Goal: Task Accomplishment & Management: Manage account settings

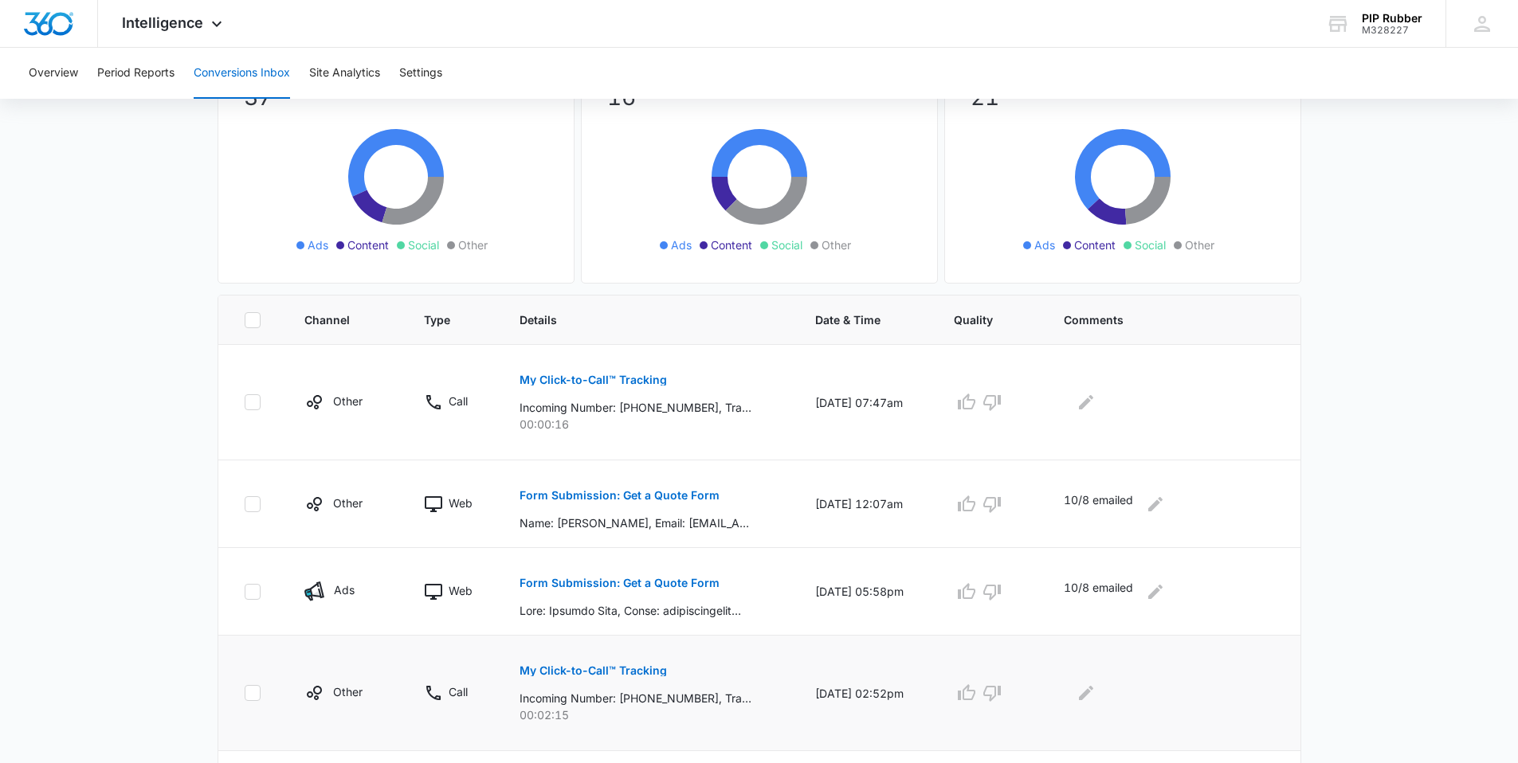
scroll to position [319, 0]
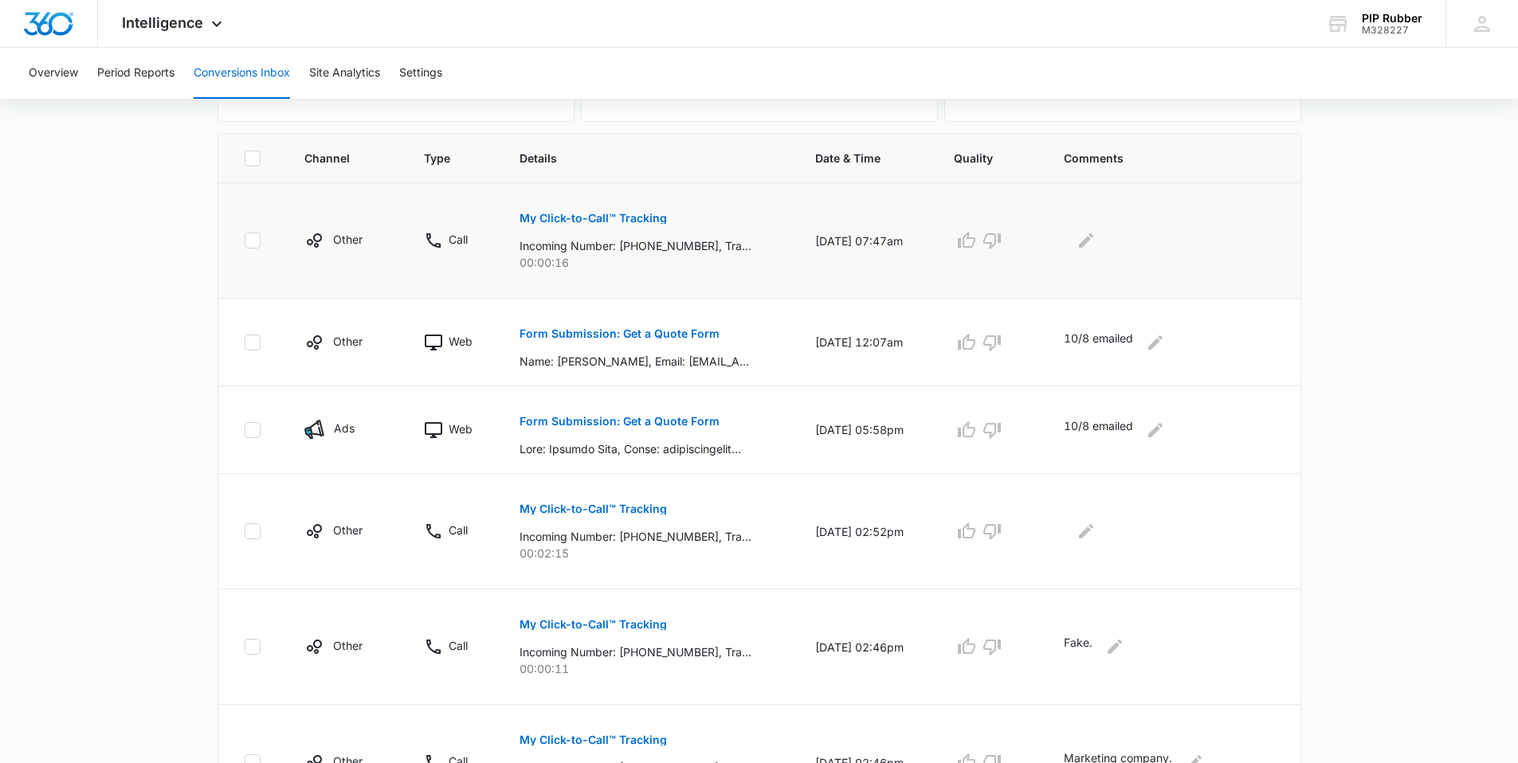
click at [521, 260] on td "My Click-to-Call™ Tracking Incoming Number: +17242927535, Tracking Number: +163…" at bounding box center [648, 241] width 296 height 116
click at [613, 220] on p "My Click-to-Call™ Tracking" at bounding box center [592, 218] width 147 height 11
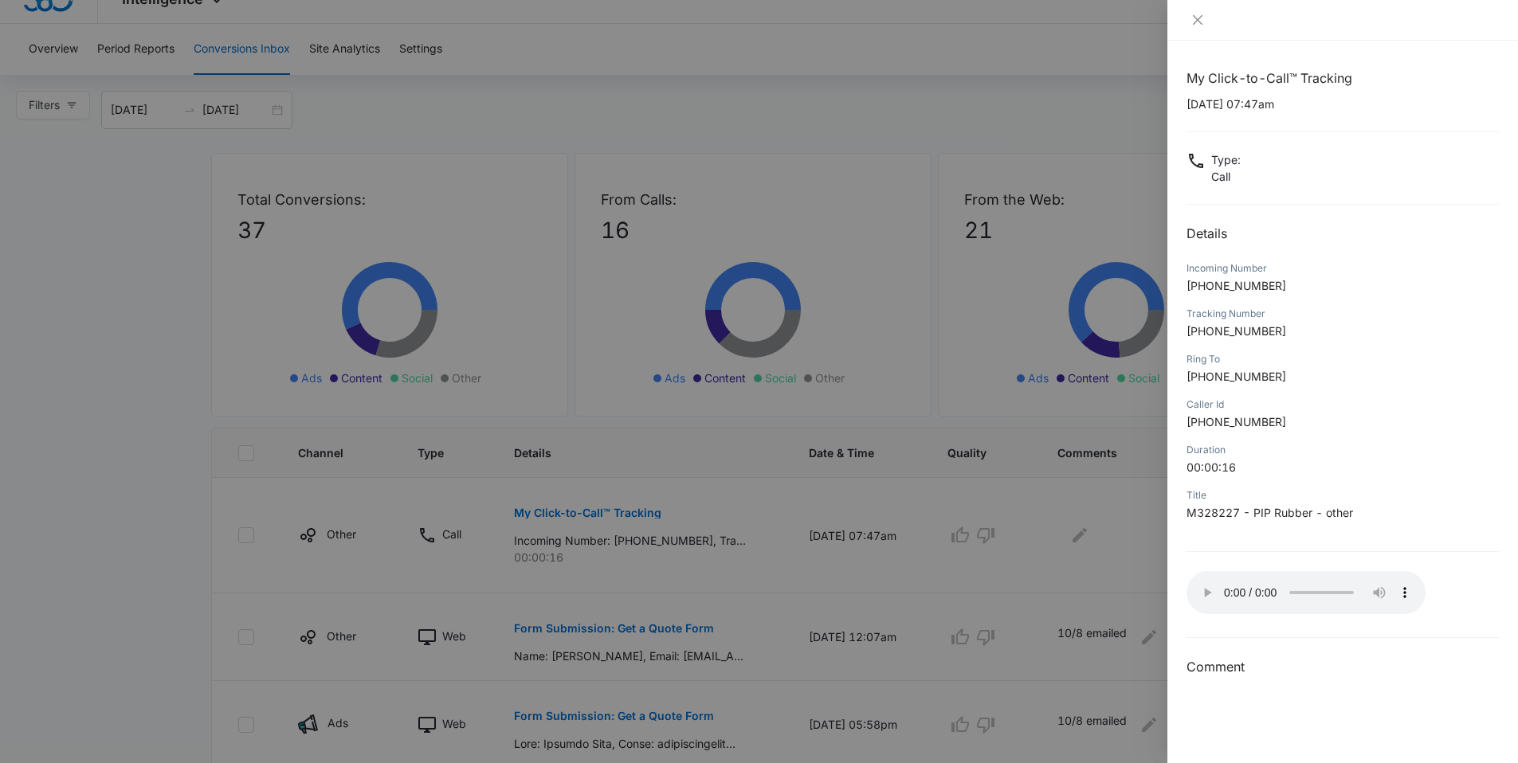
scroll to position [2, 0]
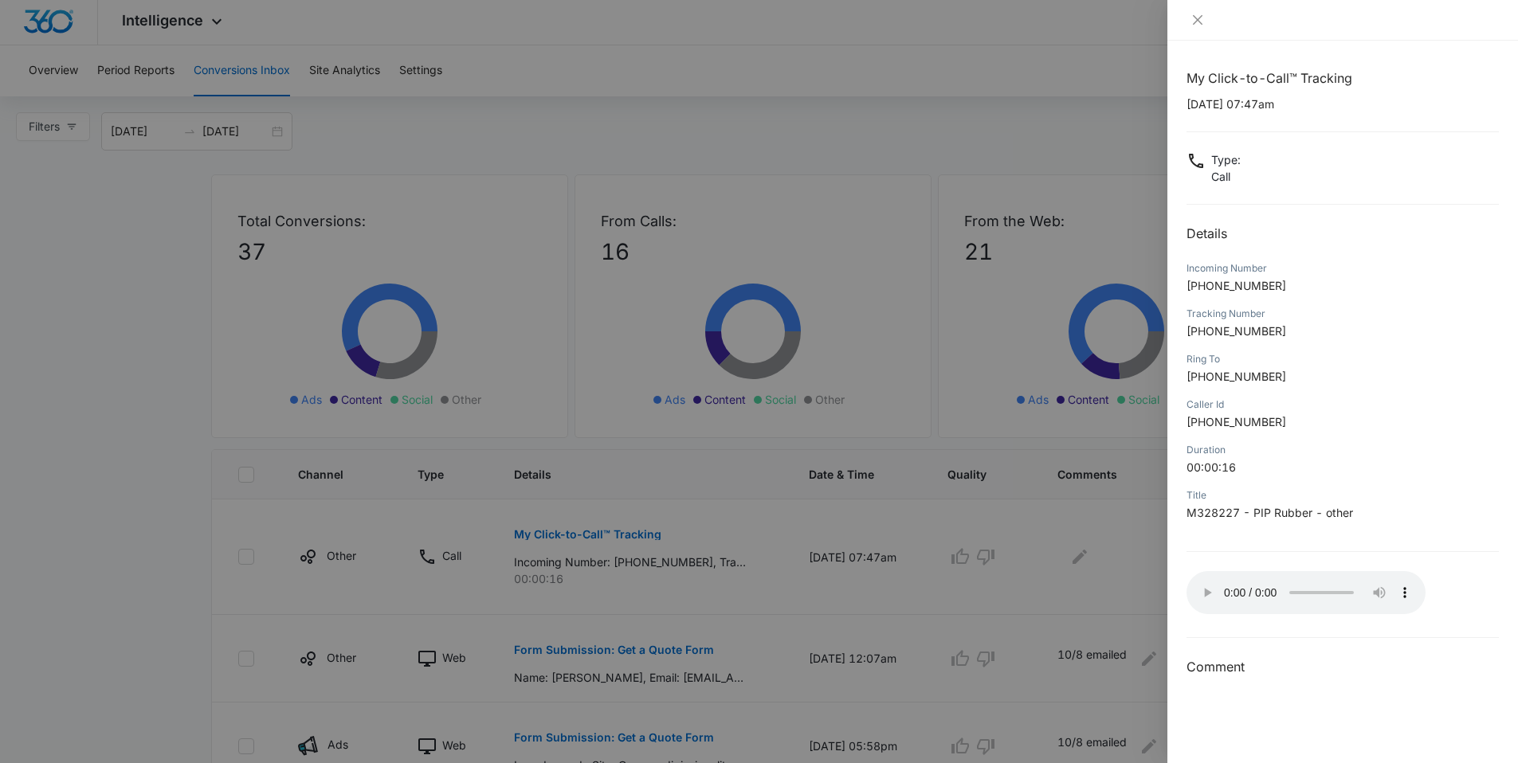
click at [769, 575] on div at bounding box center [759, 381] width 1518 height 763
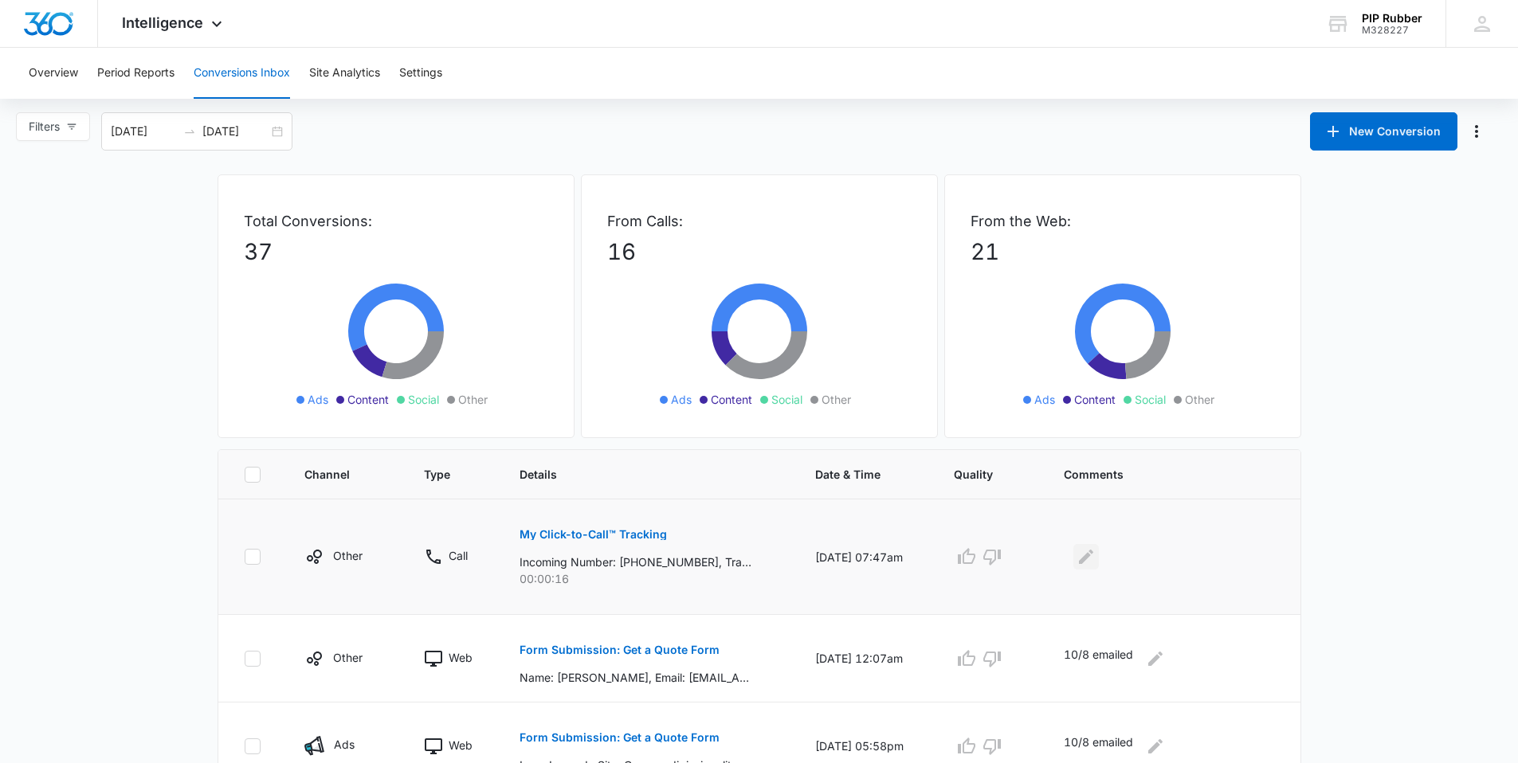
click at [1099, 562] on button "Edit Comments" at bounding box center [1085, 556] width 25 height 25
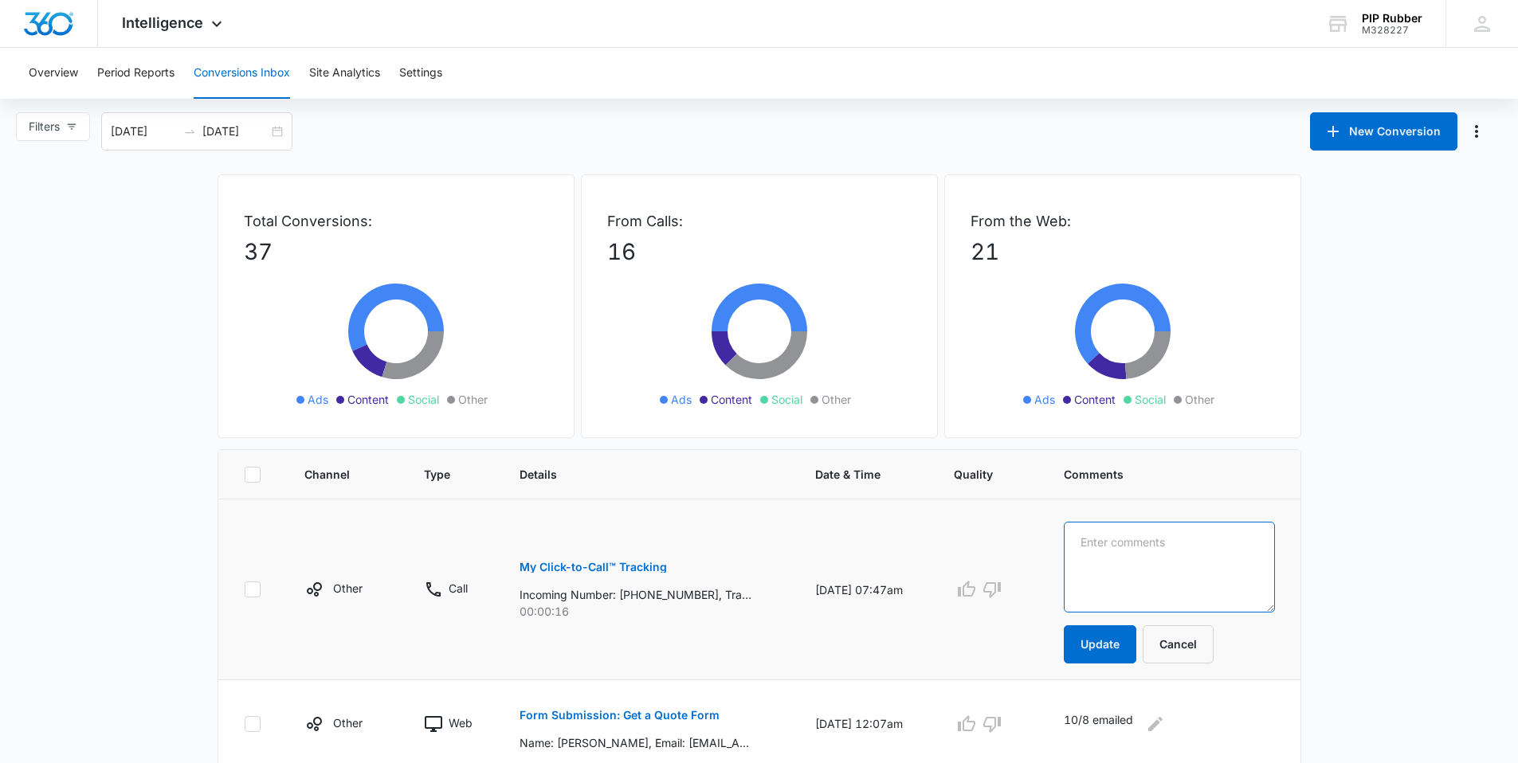
click at [1113, 567] on textarea at bounding box center [1169, 567] width 211 height 91
type textarea "Fake."
click at [1136, 640] on button "Update" at bounding box center [1100, 644] width 72 height 38
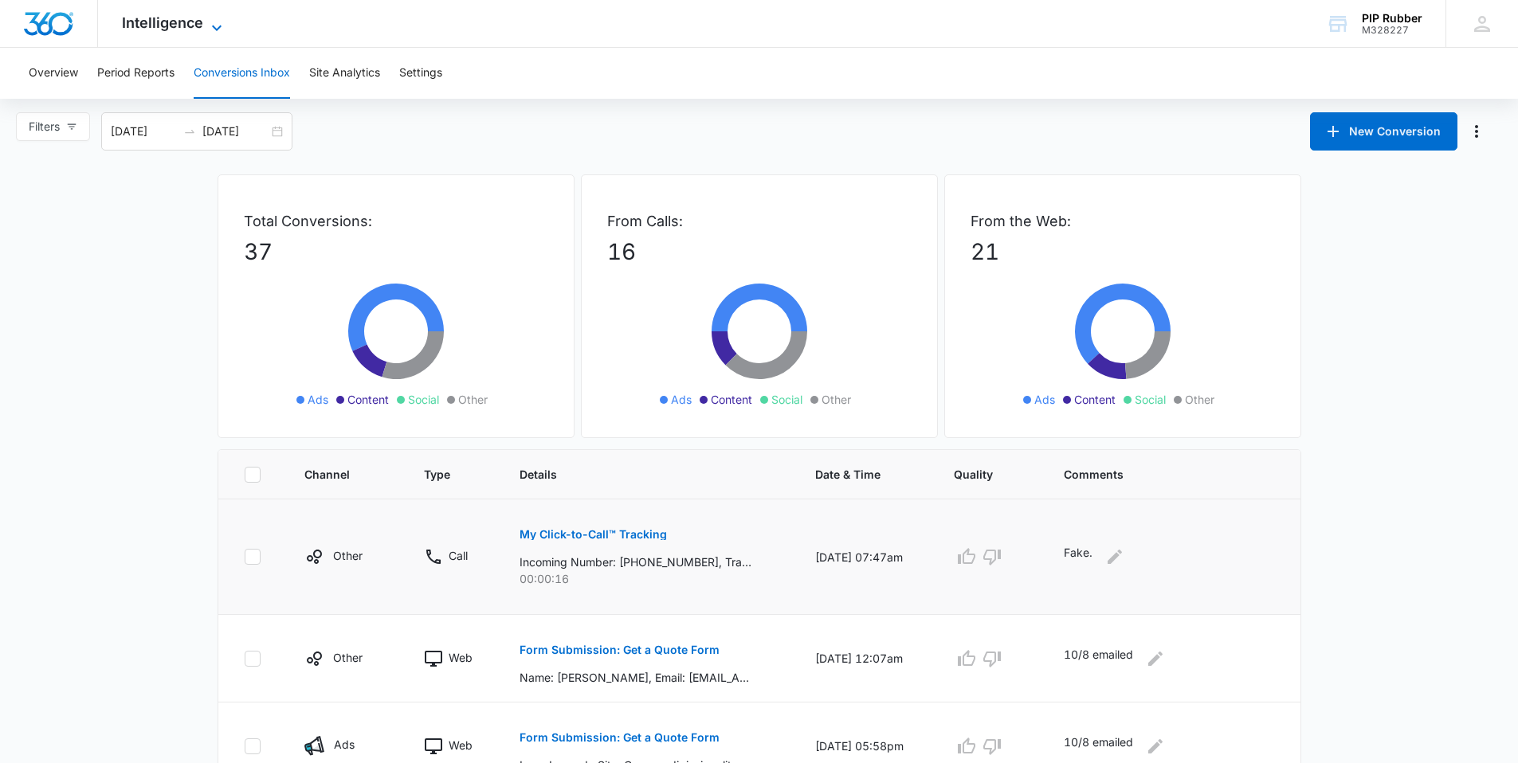
click at [178, 18] on span "Intelligence" at bounding box center [162, 22] width 81 height 17
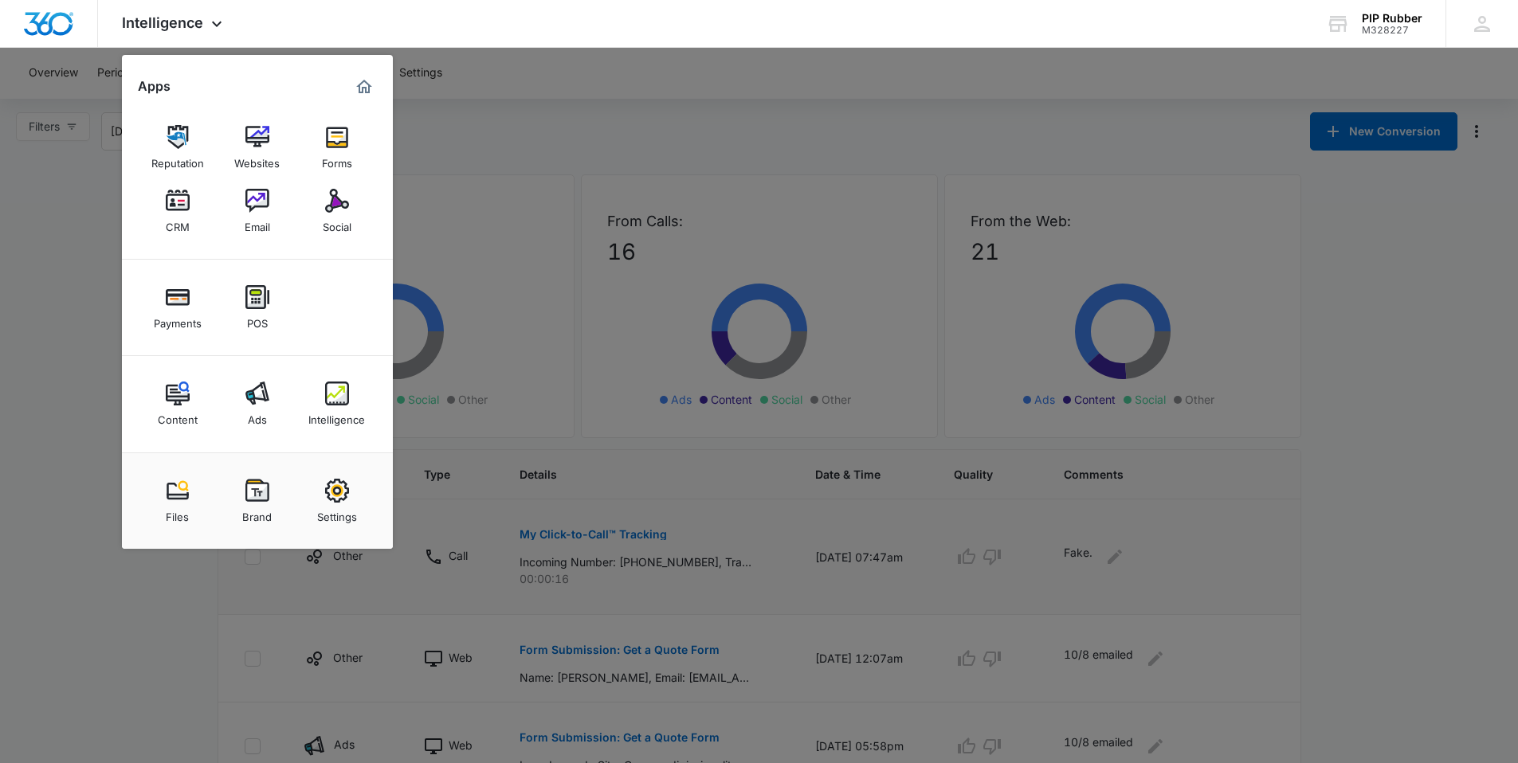
click at [257, 409] on div "Ads" at bounding box center [257, 415] width 19 height 21
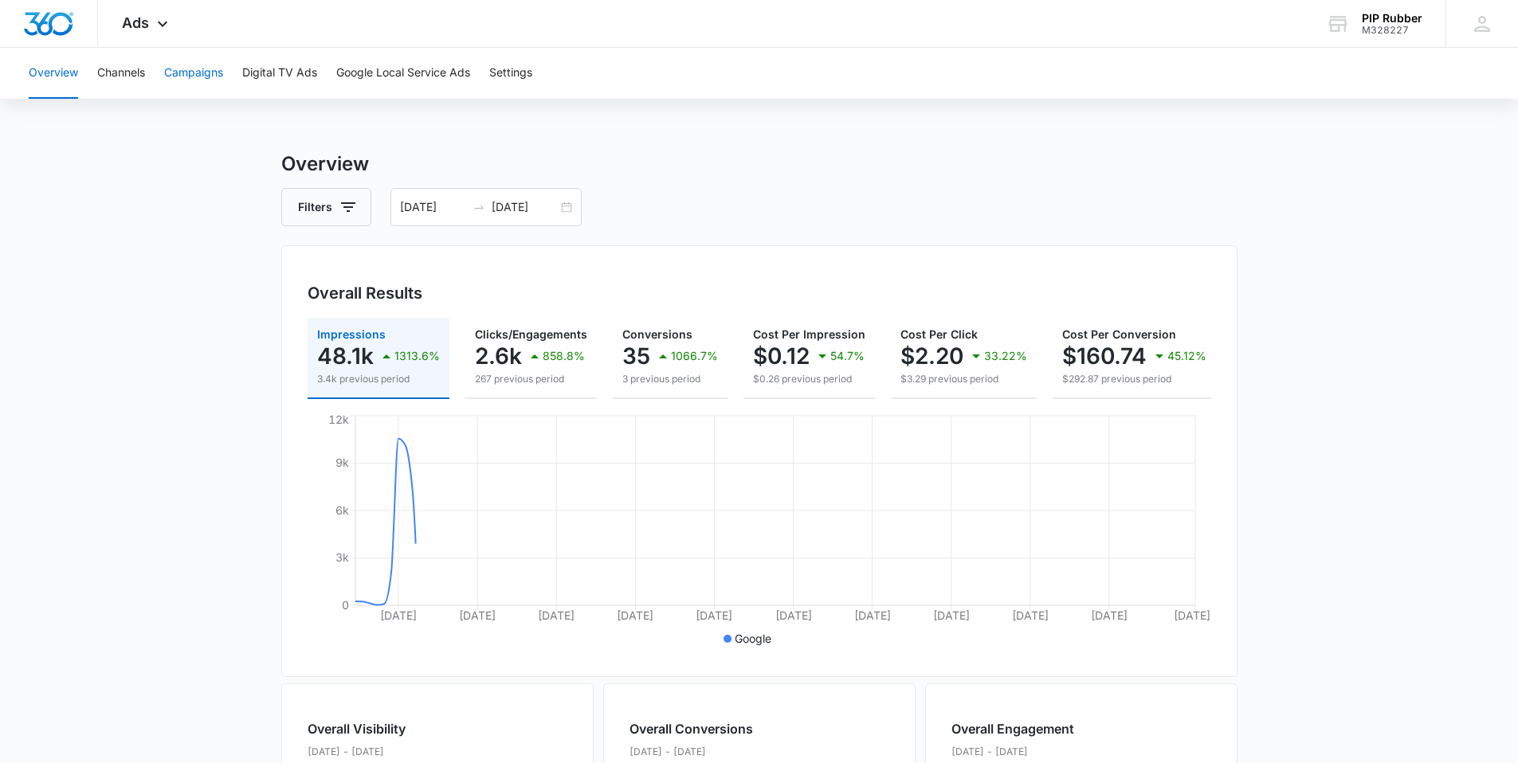
click at [202, 71] on button "Campaigns" at bounding box center [193, 73] width 59 height 51
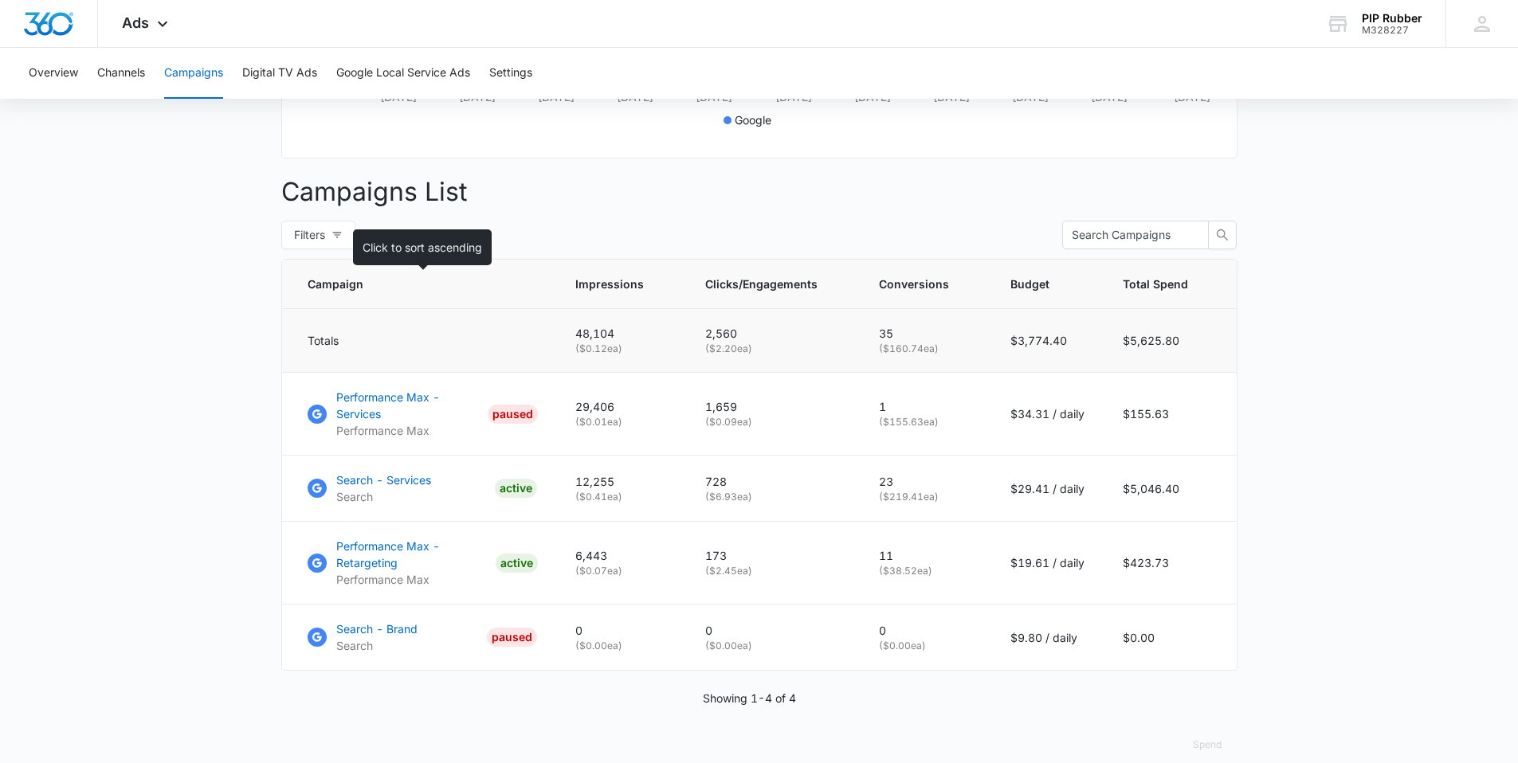
scroll to position [550, 0]
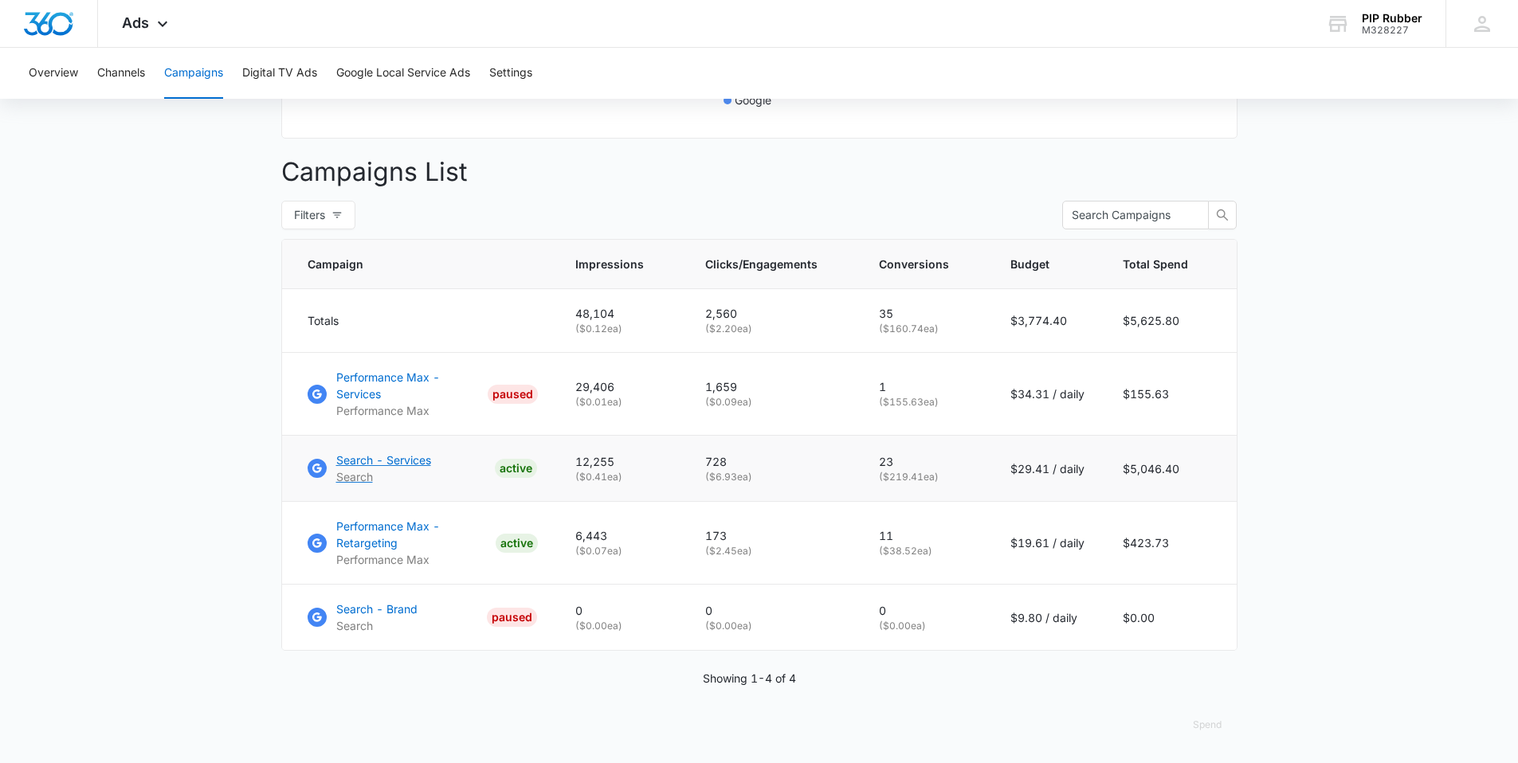
click at [444, 470] on link "Search - Services Search ACTIVE" at bounding box center [422, 468] width 229 height 33
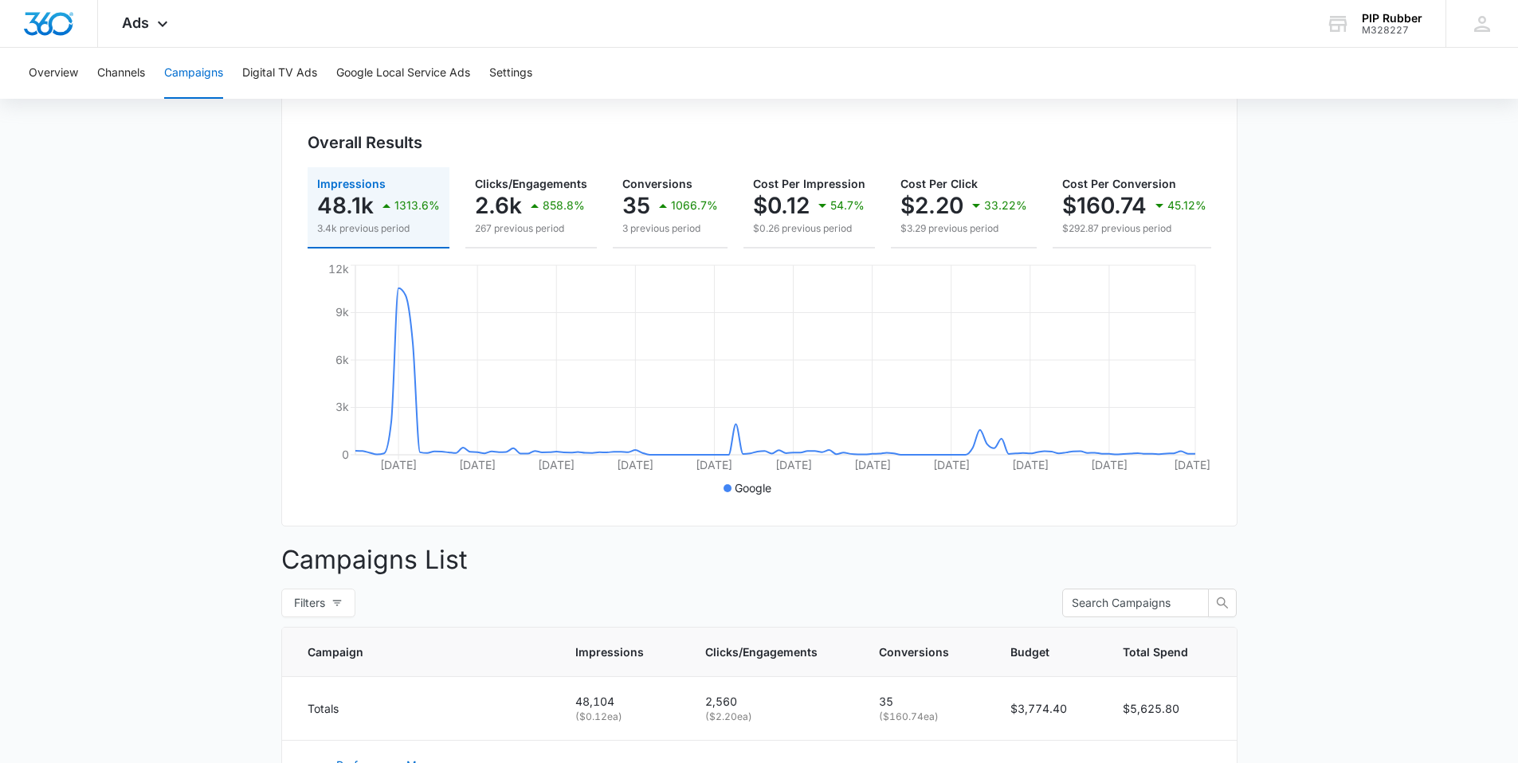
scroll to position [0, 0]
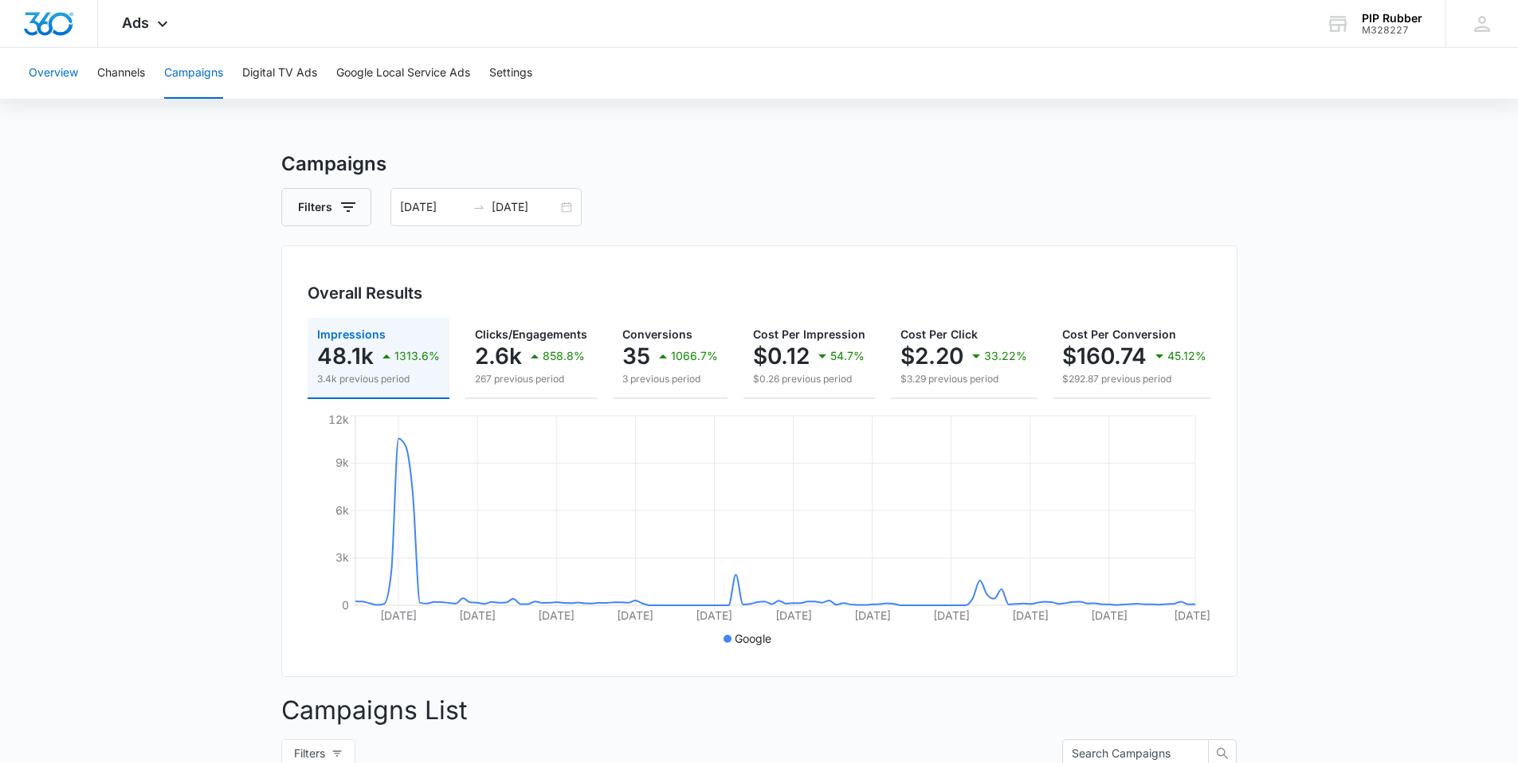
click at [49, 72] on button "Overview" at bounding box center [53, 73] width 49 height 51
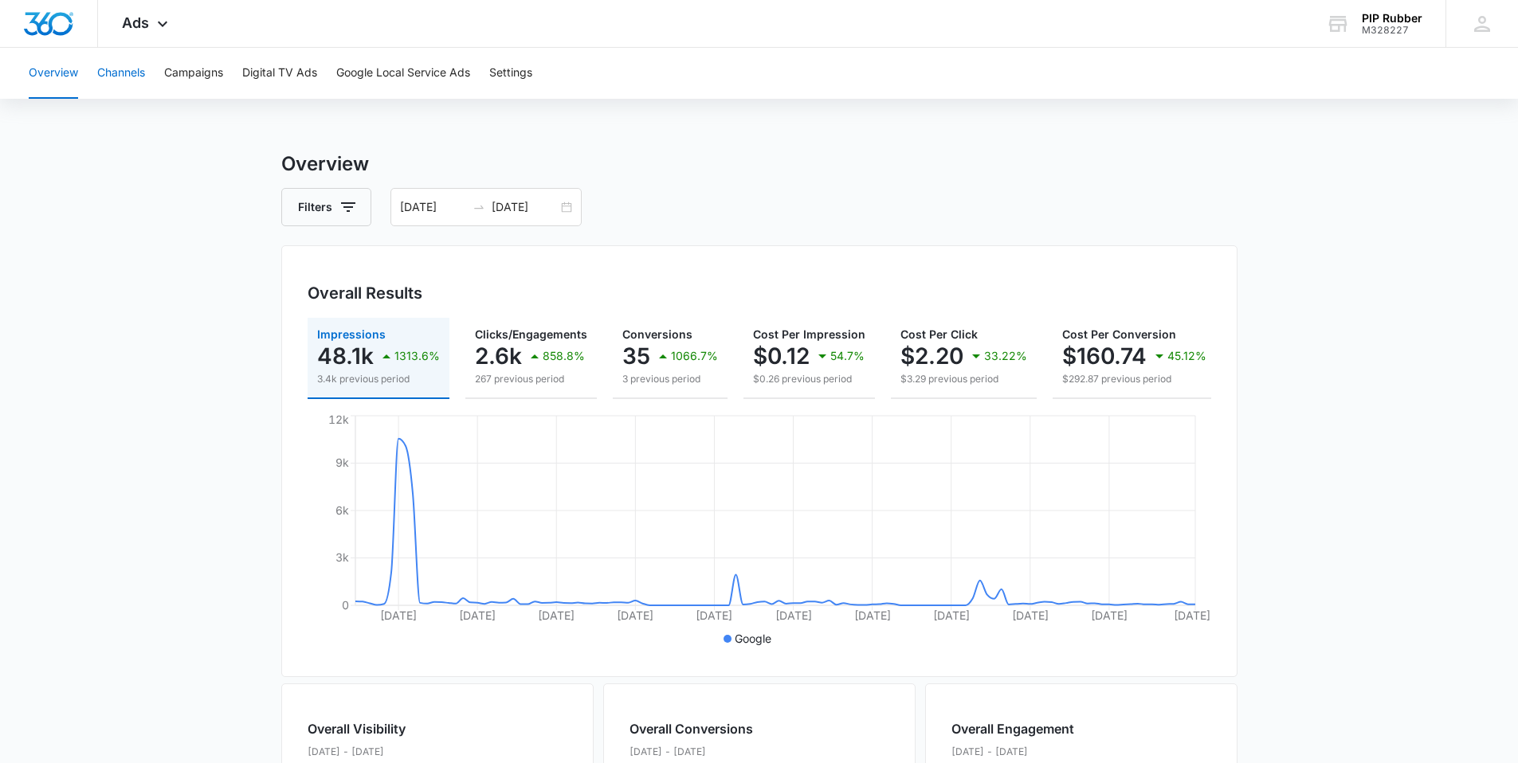
click at [98, 67] on button "Channels" at bounding box center [121, 73] width 48 height 51
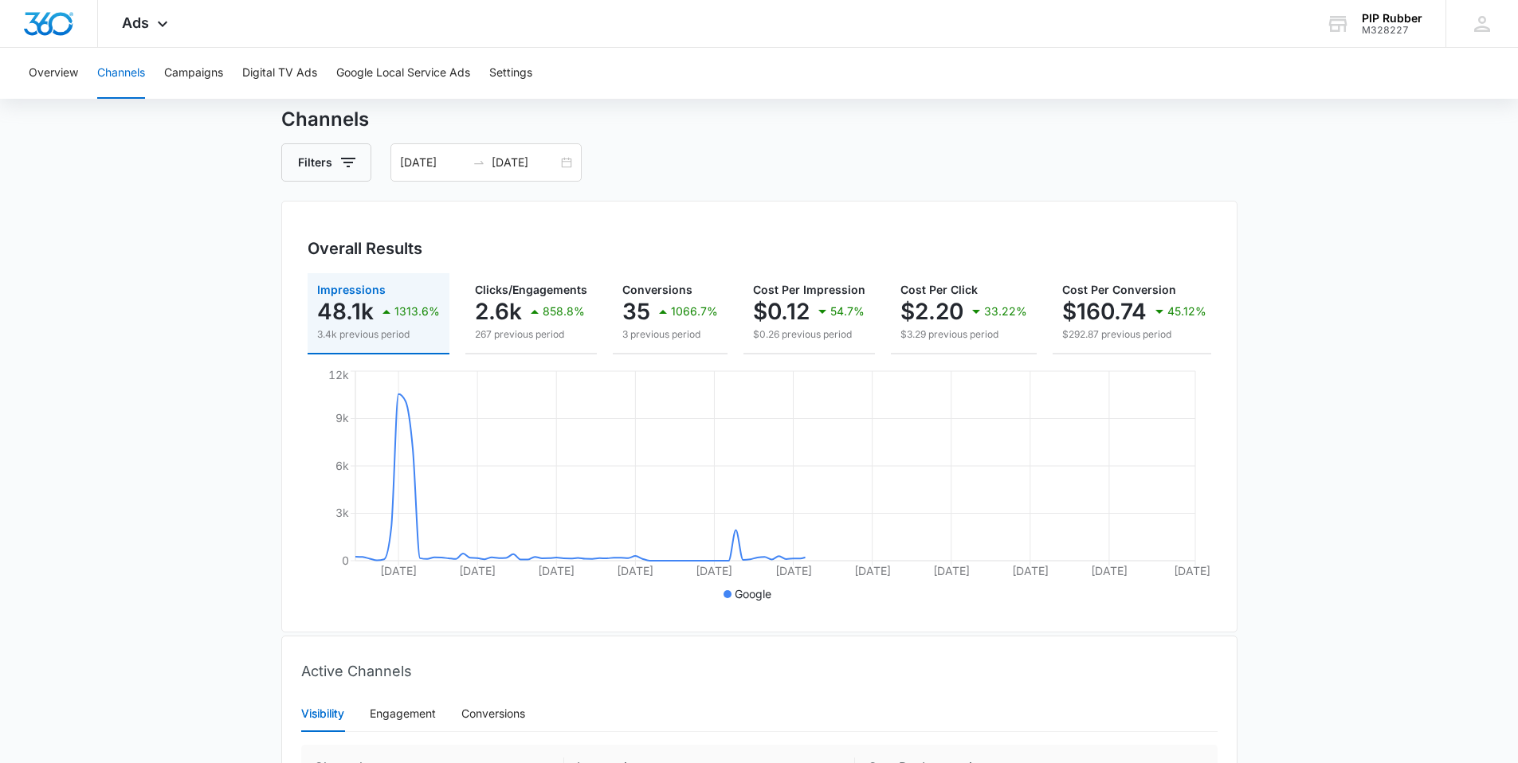
scroll to position [259, 0]
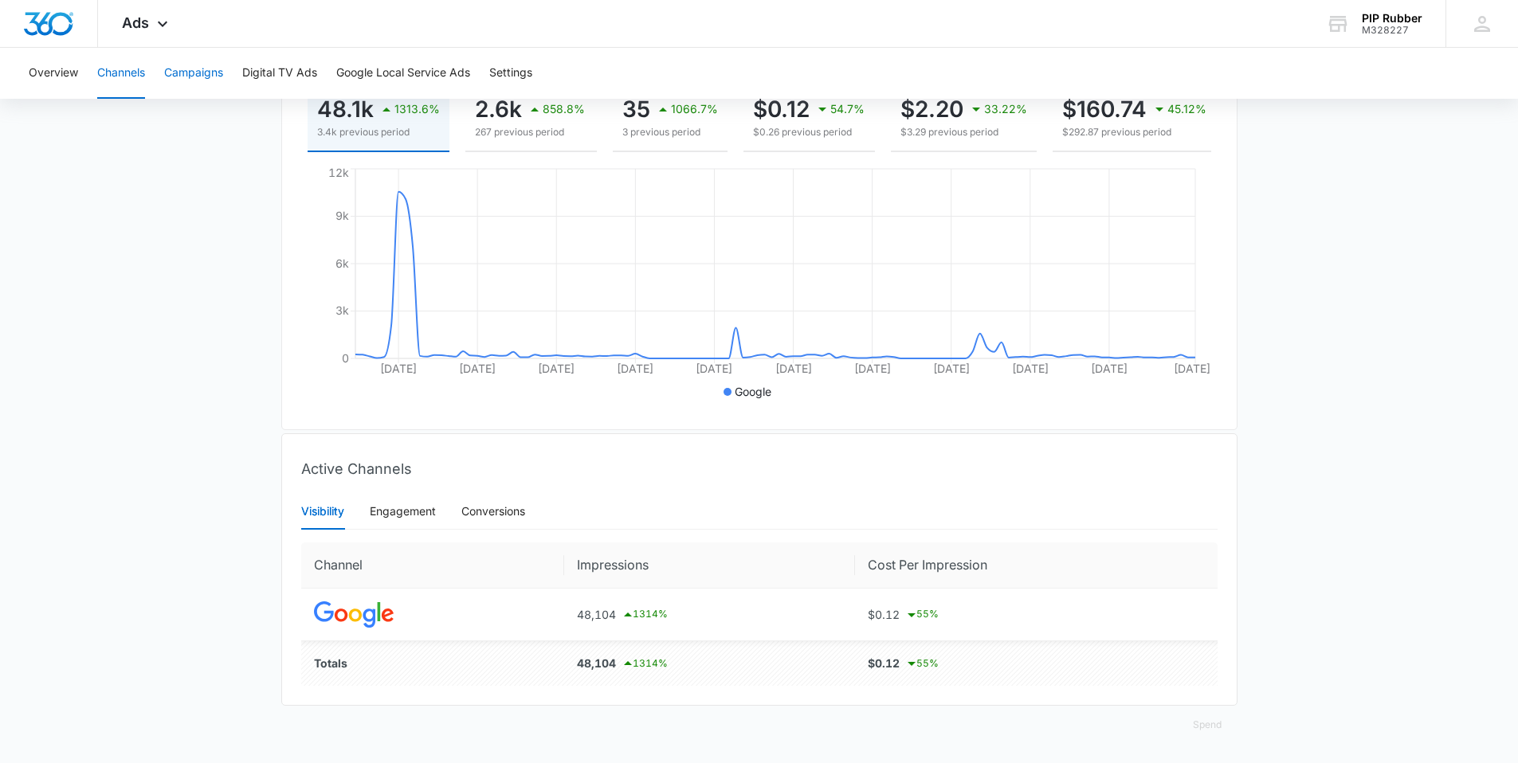
click at [191, 73] on button "Campaigns" at bounding box center [193, 73] width 59 height 51
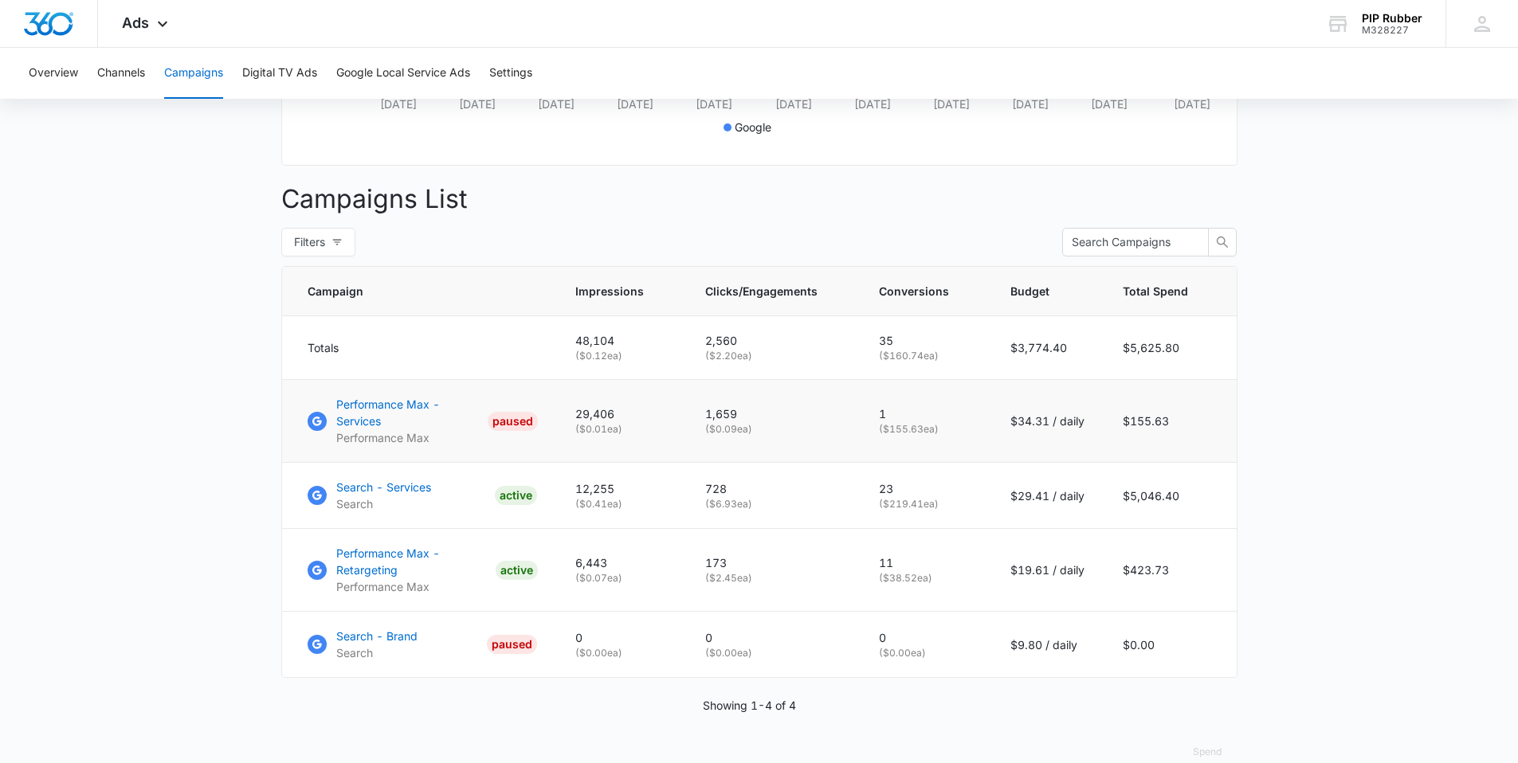
scroll to position [550, 0]
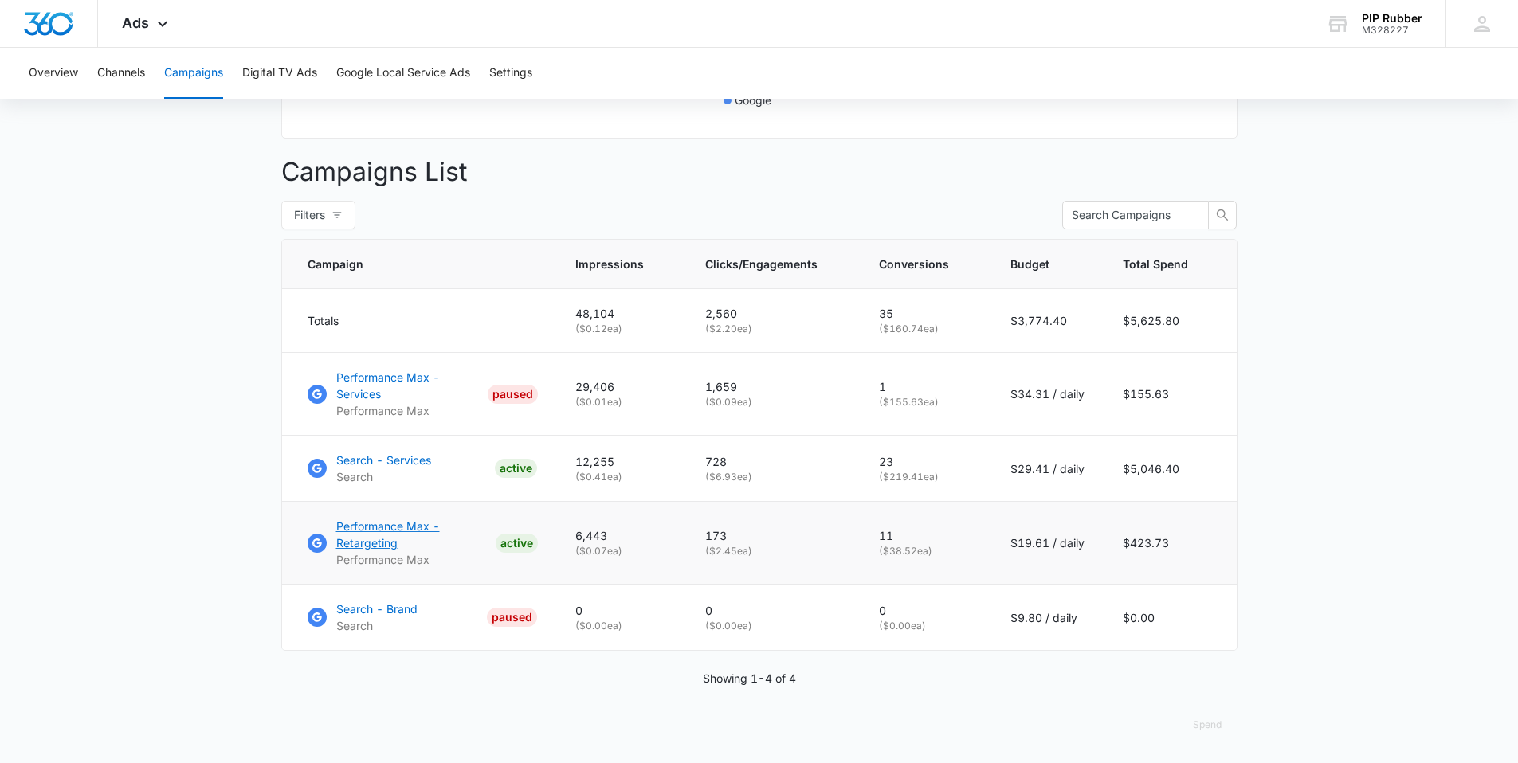
click at [397, 522] on p "Performance Max - Retargeting" at bounding box center [412, 534] width 153 height 33
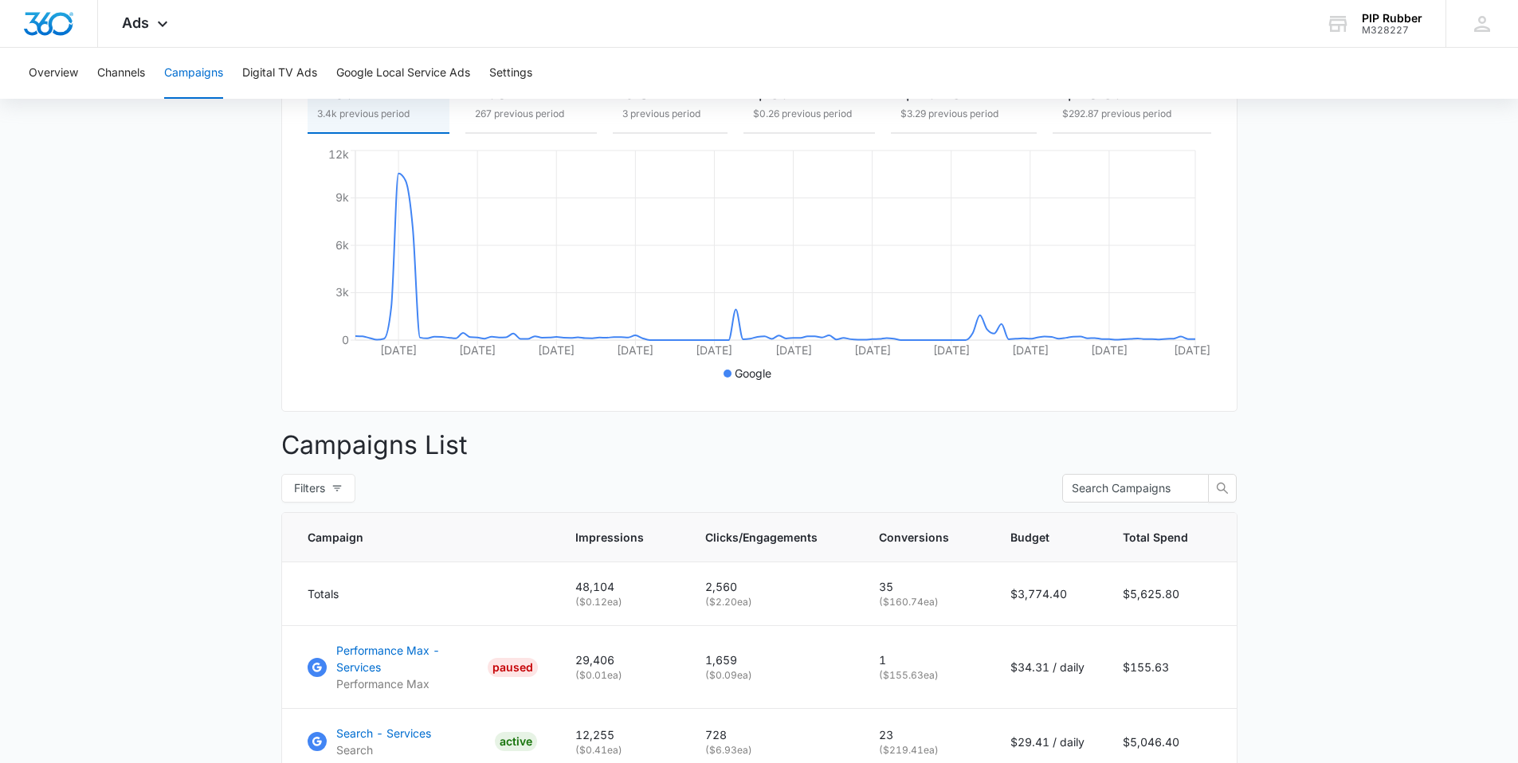
scroll to position [0, 0]
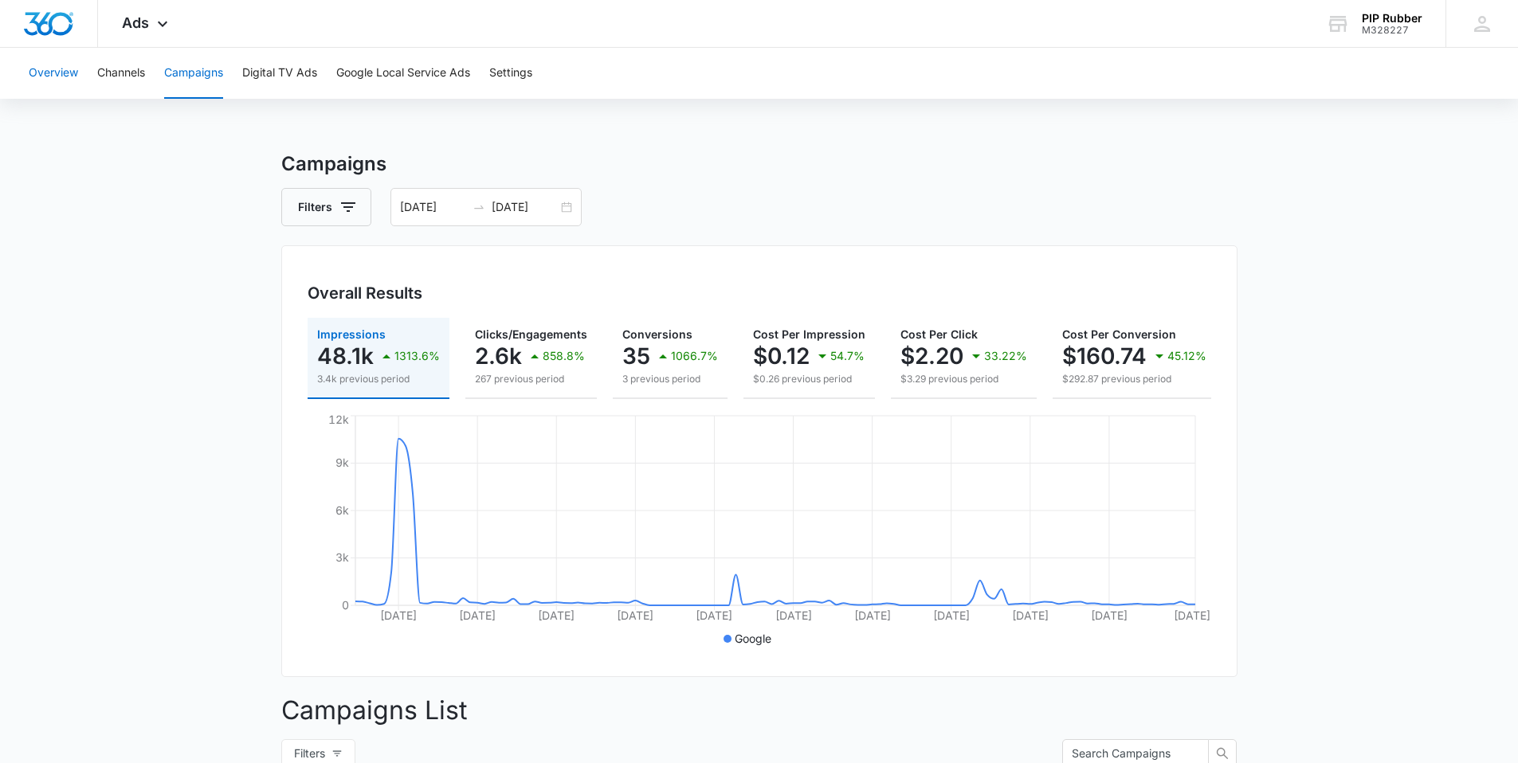
click at [59, 76] on button "Overview" at bounding box center [53, 73] width 49 height 51
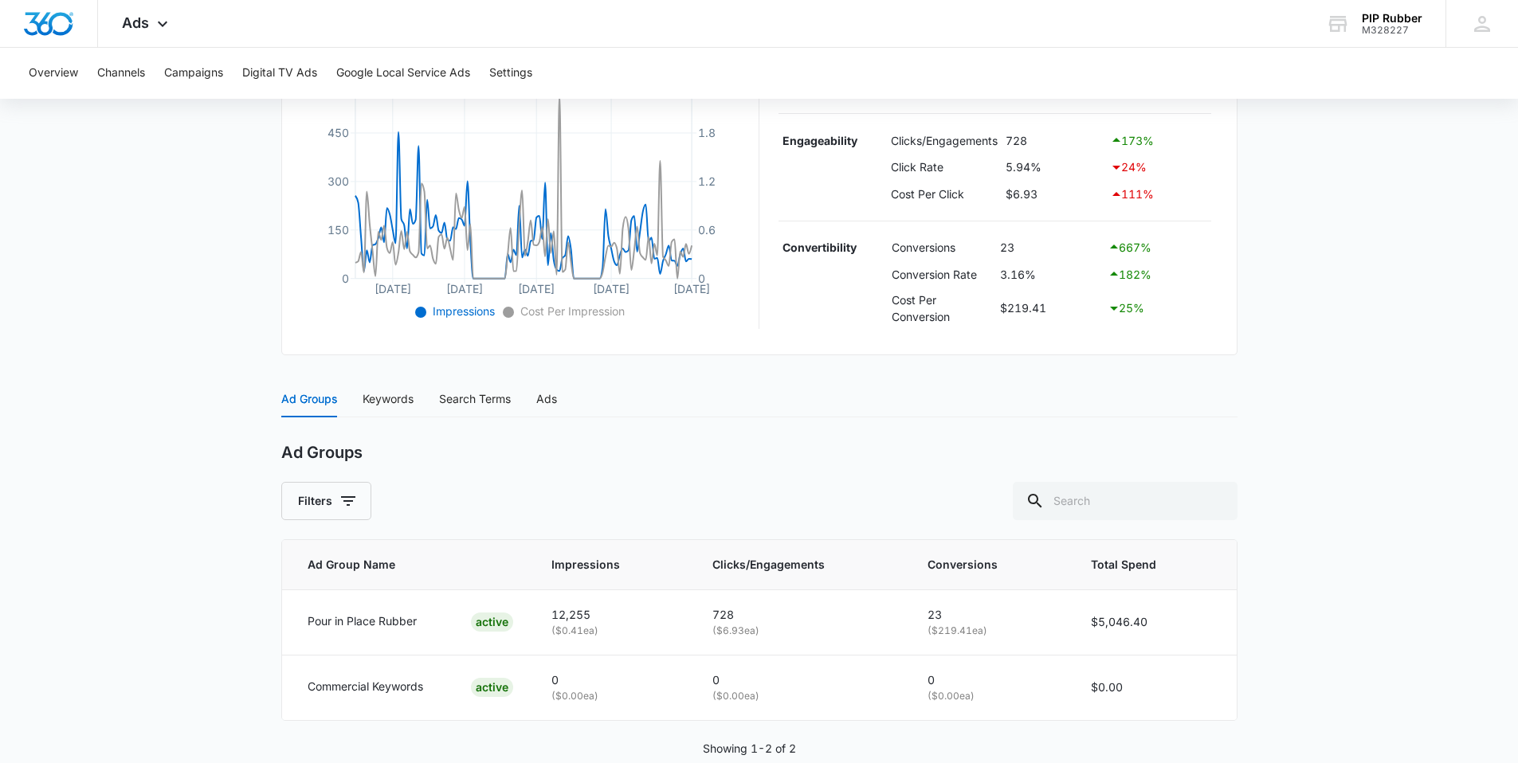
scroll to position [413, 0]
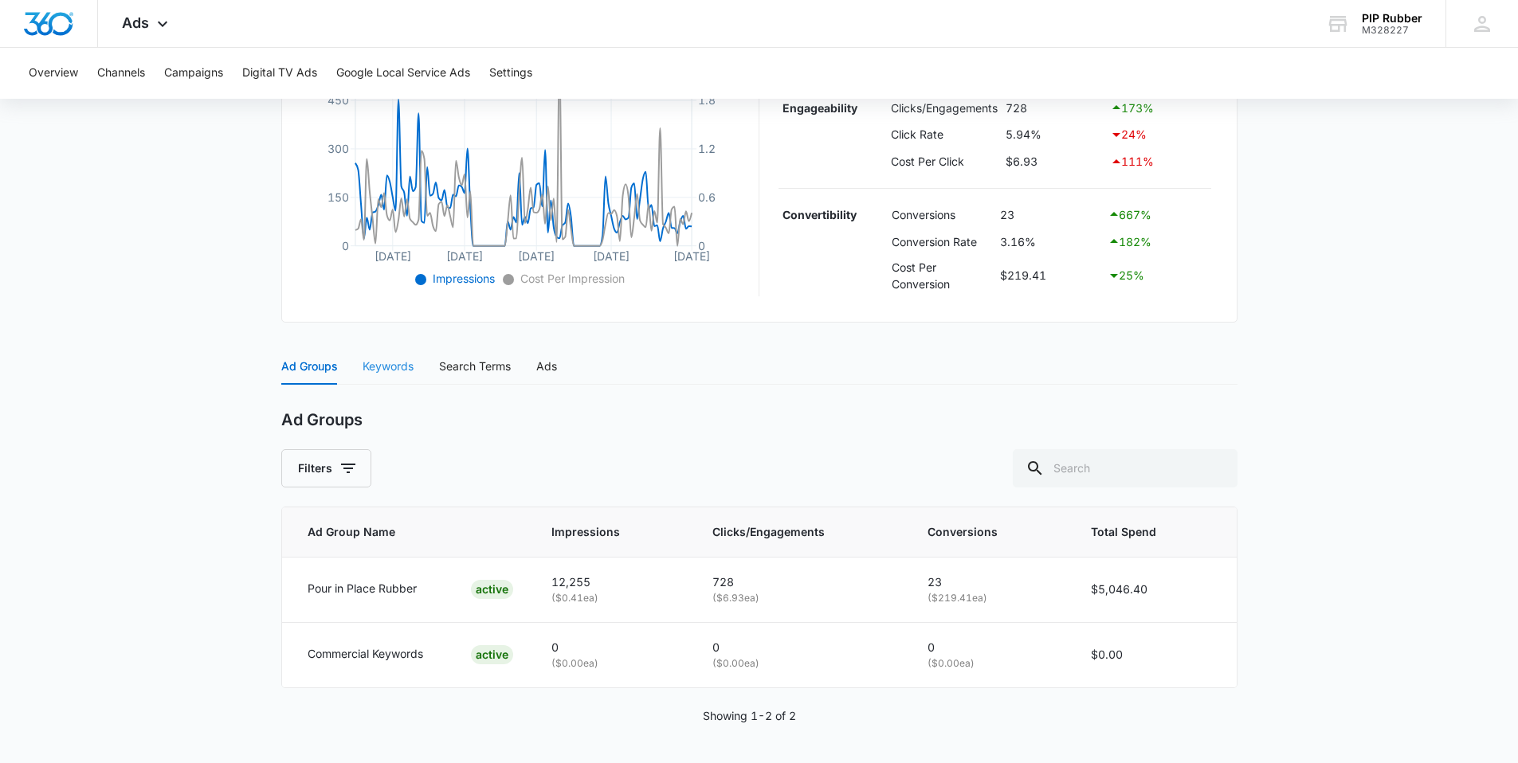
click at [381, 376] on div "Keywords" at bounding box center [387, 366] width 51 height 37
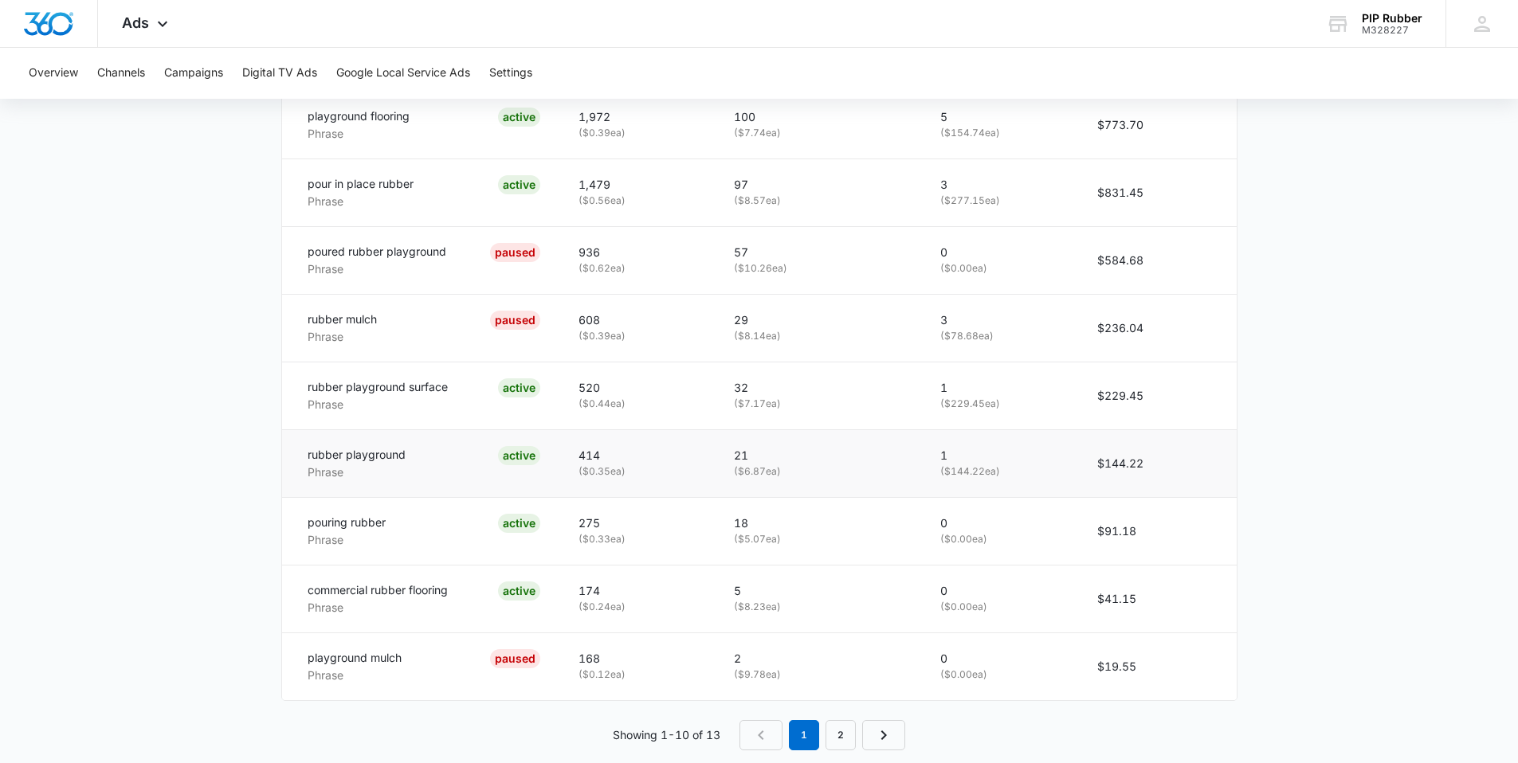
scroll to position [962, 0]
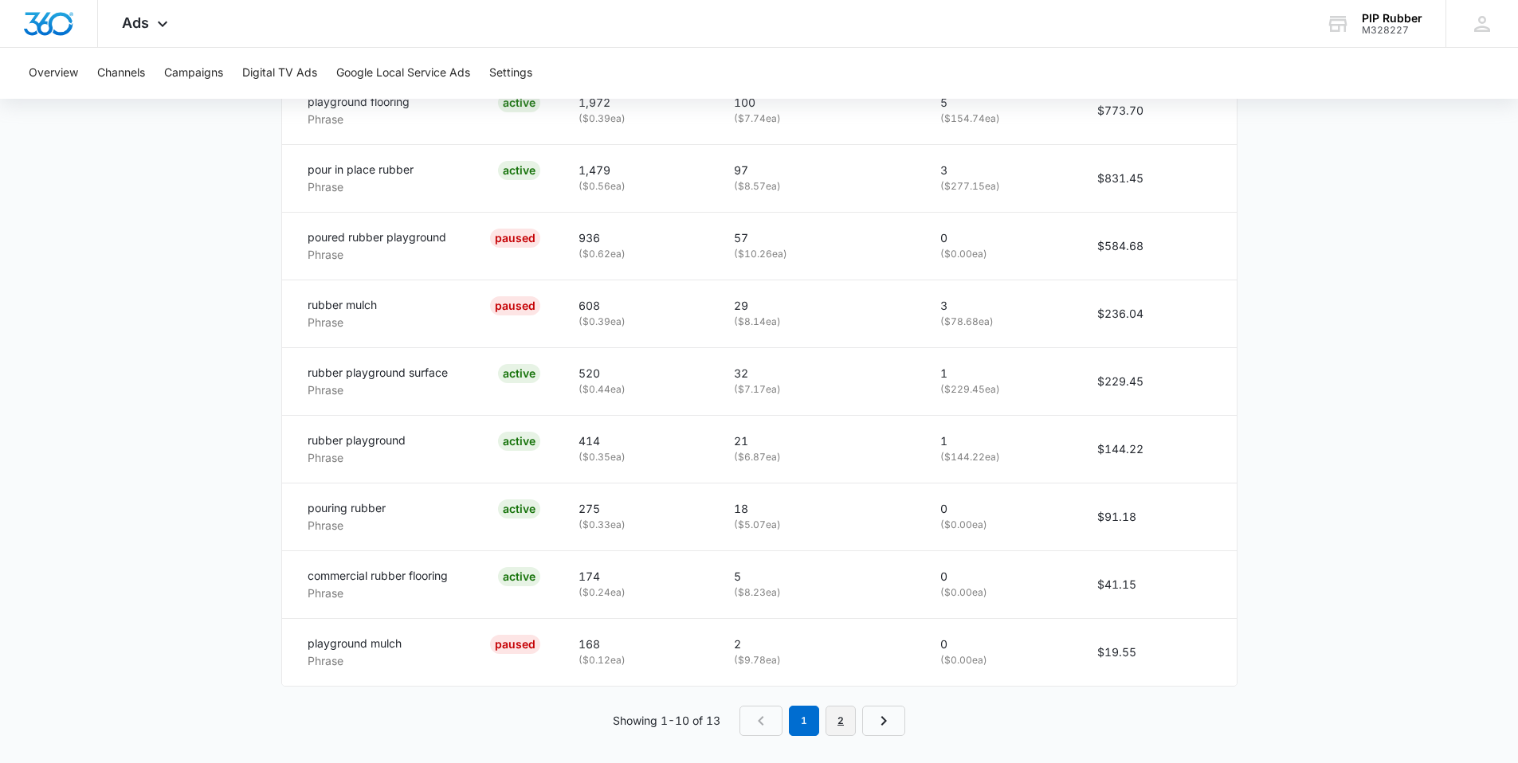
click at [845, 716] on link "2" at bounding box center [840, 721] width 30 height 30
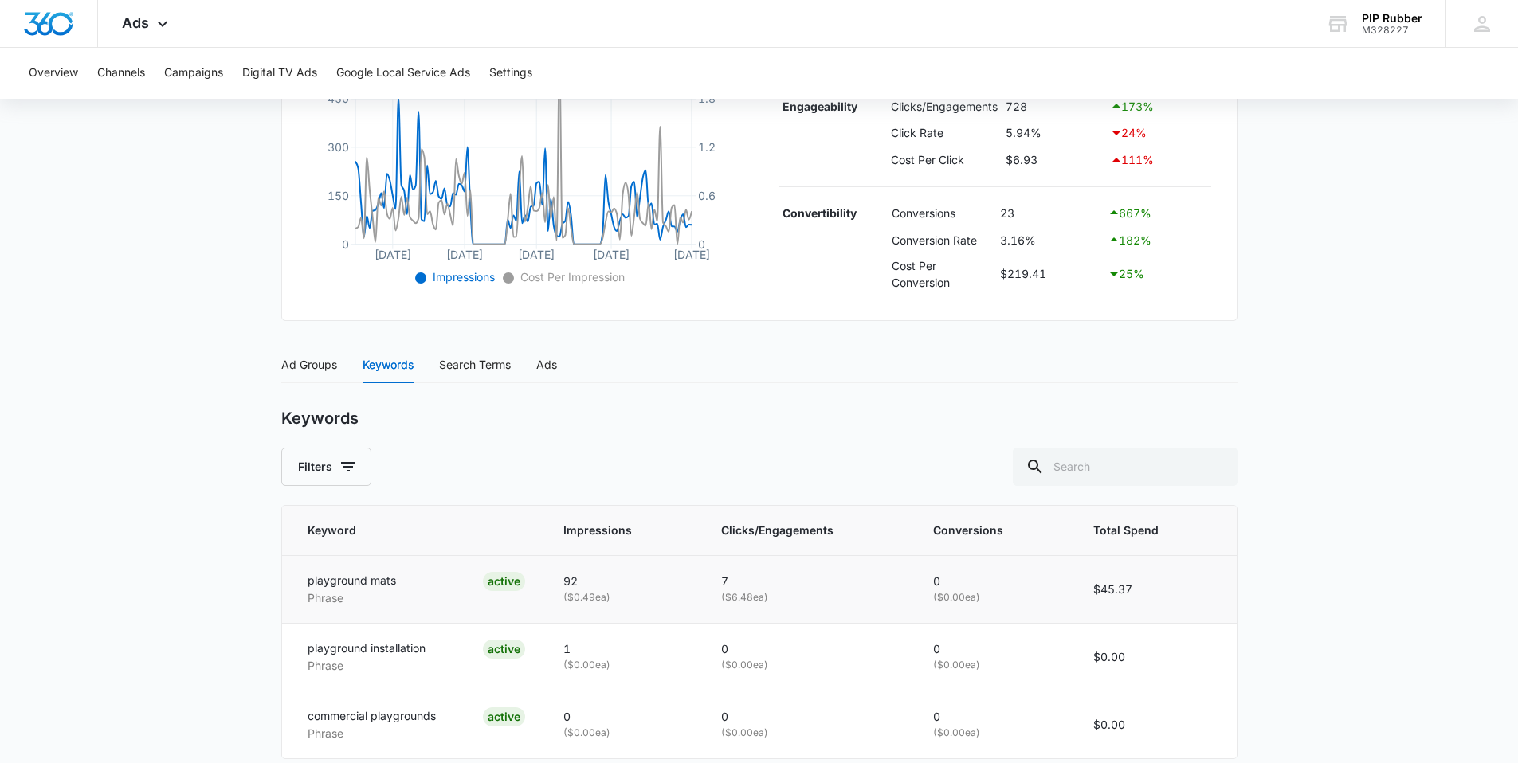
scroll to position [499, 0]
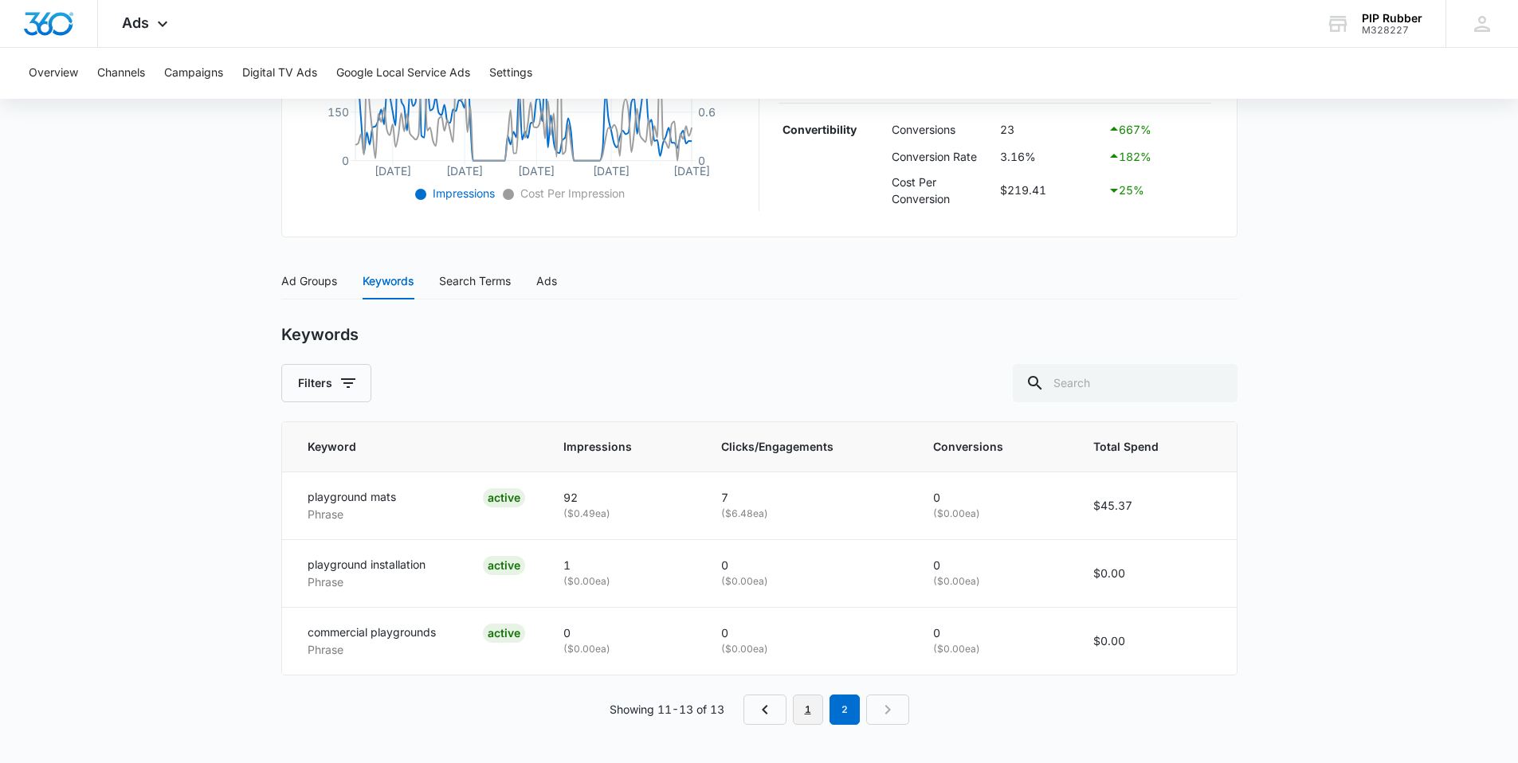
click at [805, 707] on link "1" at bounding box center [808, 710] width 30 height 30
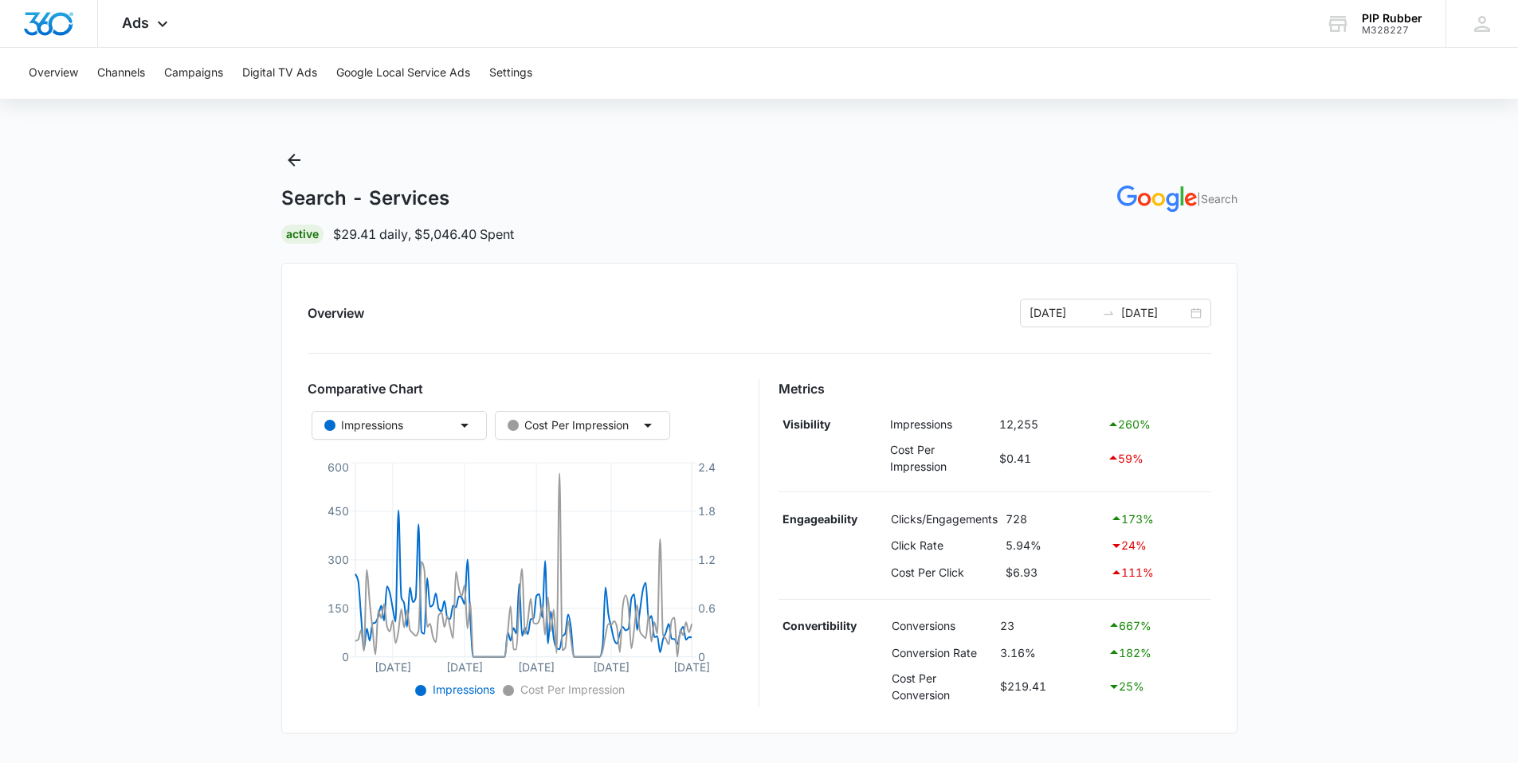
scroll to position [0, 0]
click at [292, 162] on icon "Back" at bounding box center [294, 162] width 13 height 13
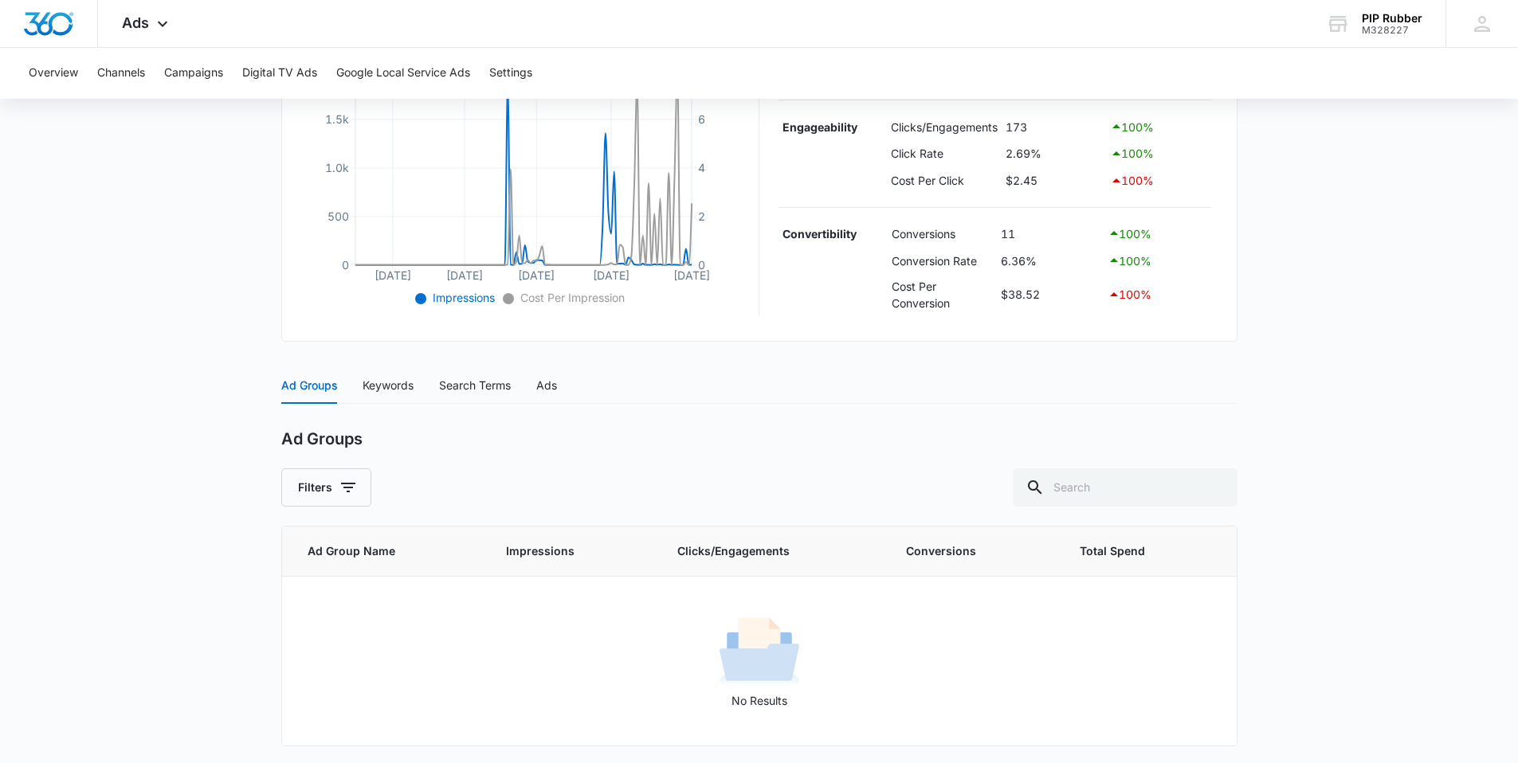
scroll to position [397, 0]
click at [416, 392] on div "Ad Groups Keywords Search Terms Ads" at bounding box center [419, 383] width 276 height 37
click at [400, 383] on div "Keywords" at bounding box center [387, 383] width 51 height 18
click at [319, 386] on div "Ad Groups" at bounding box center [309, 383] width 56 height 18
click at [412, 370] on div "Keywords" at bounding box center [387, 383] width 51 height 37
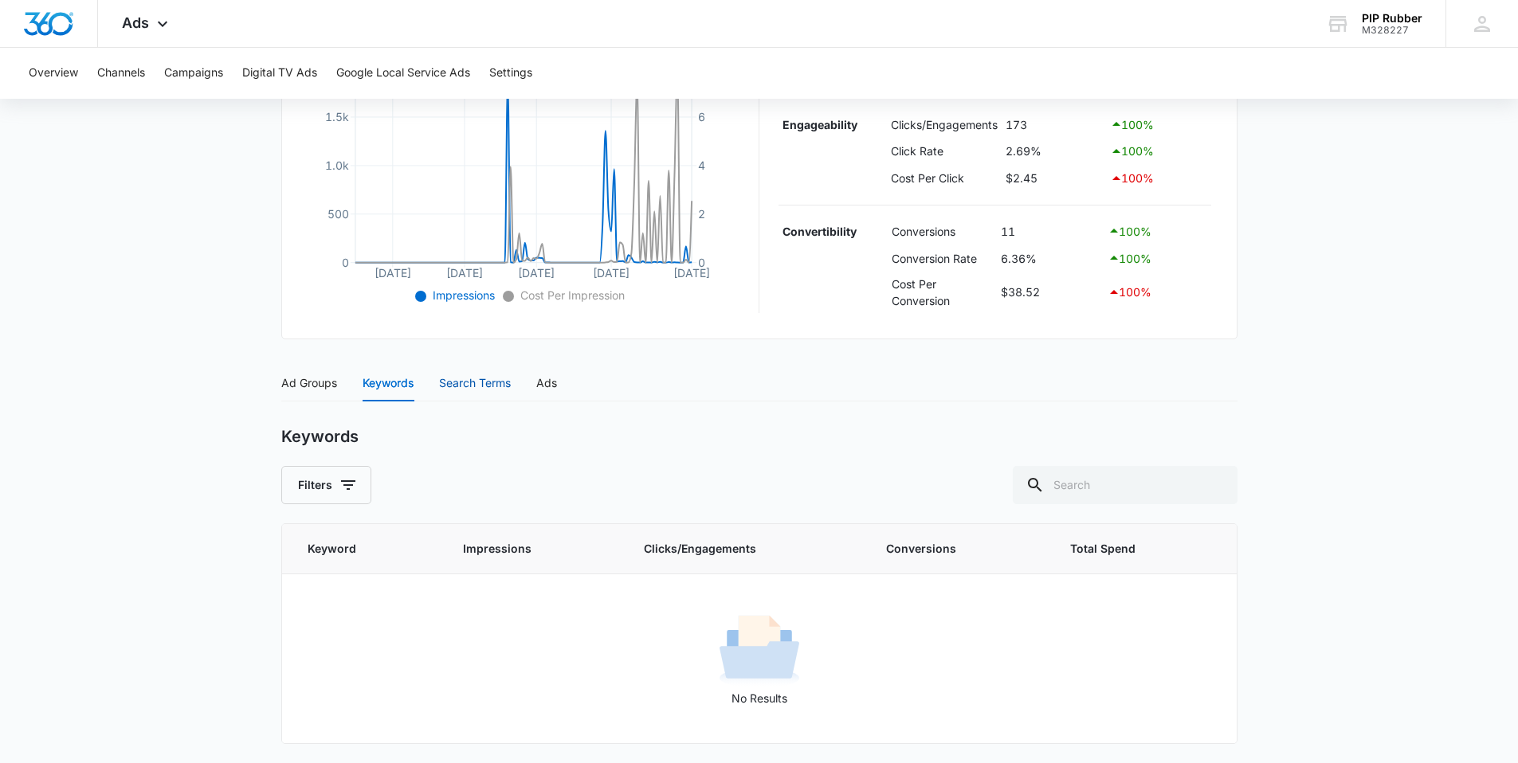
click at [473, 381] on div "Search Terms" at bounding box center [475, 383] width 72 height 18
click at [546, 379] on div "Ads" at bounding box center [546, 383] width 21 height 18
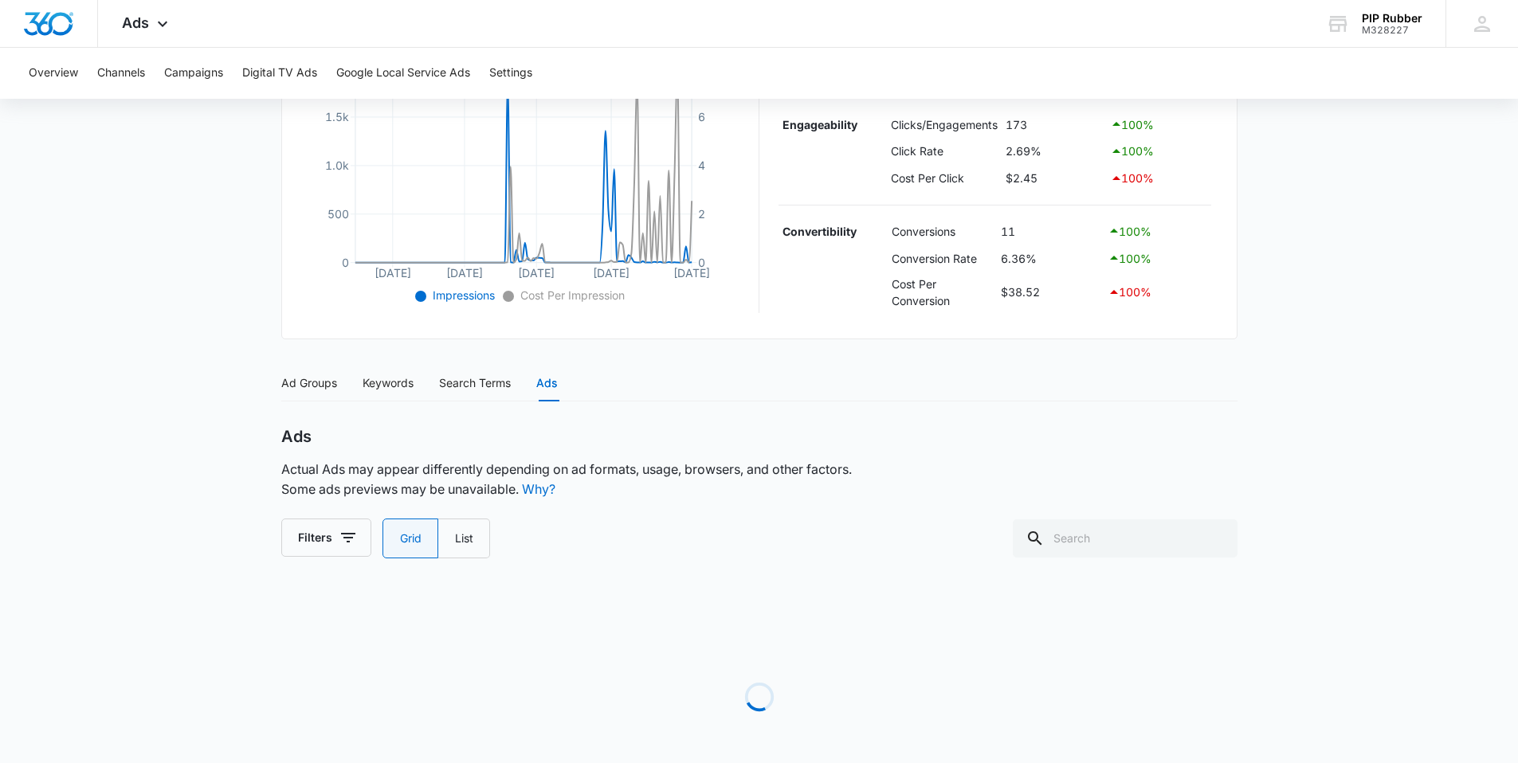
scroll to position [360, 0]
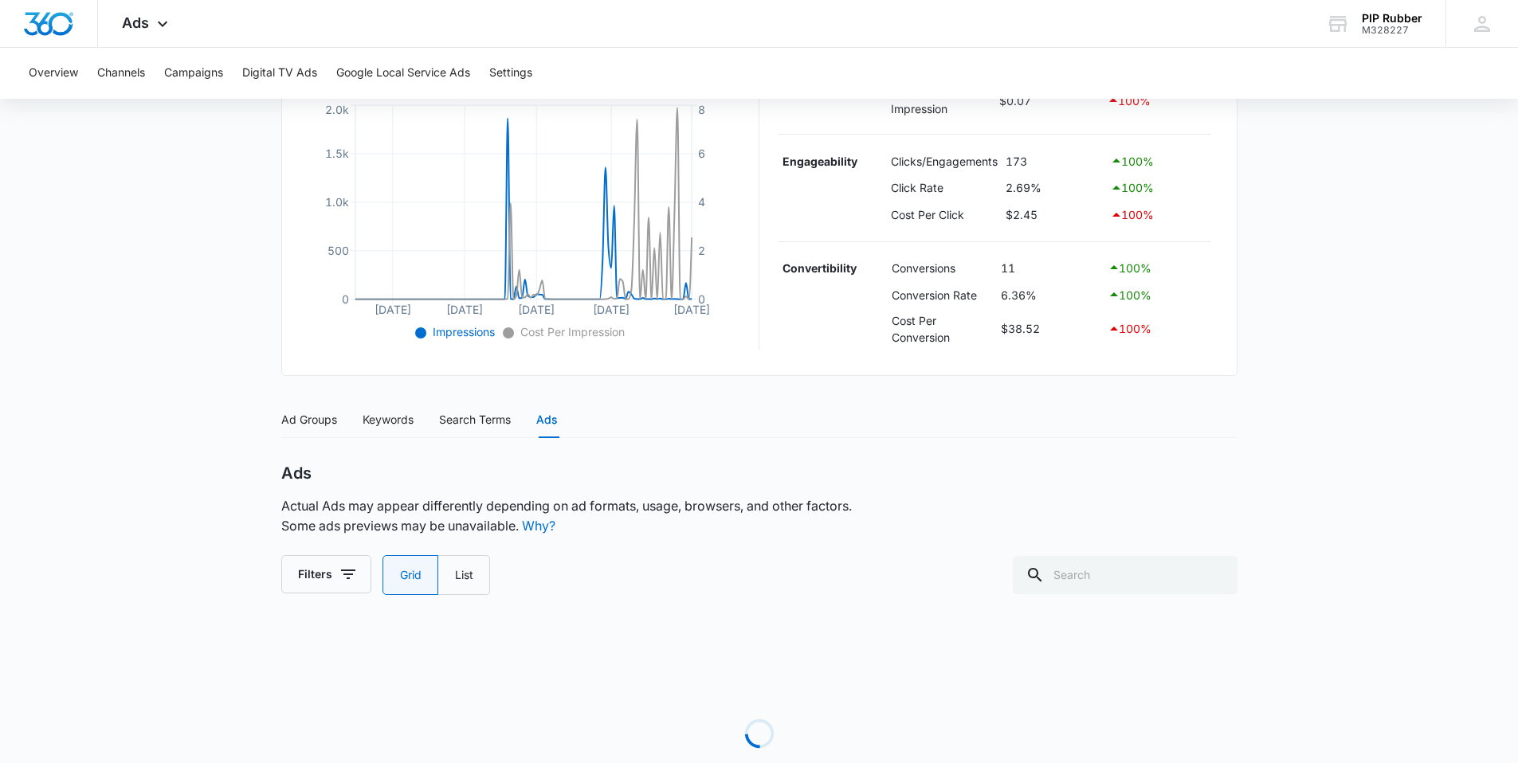
click at [403, 382] on div "Performance Max - Retargeting | Performance Max Active $19.61 daily , $423.73 S…" at bounding box center [759, 322] width 956 height 1064
click at [387, 421] on div "Keywords" at bounding box center [387, 420] width 51 height 18
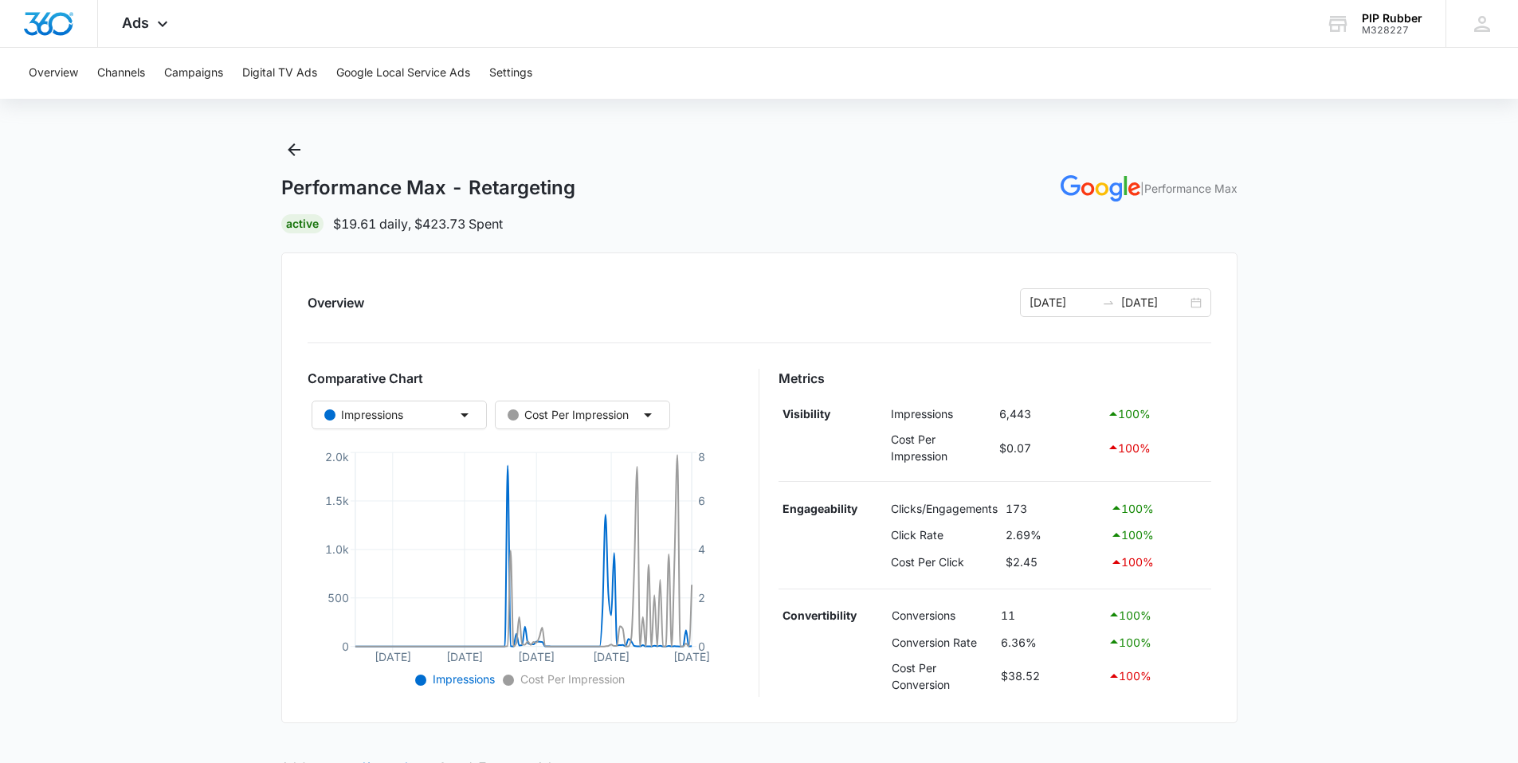
scroll to position [0, 0]
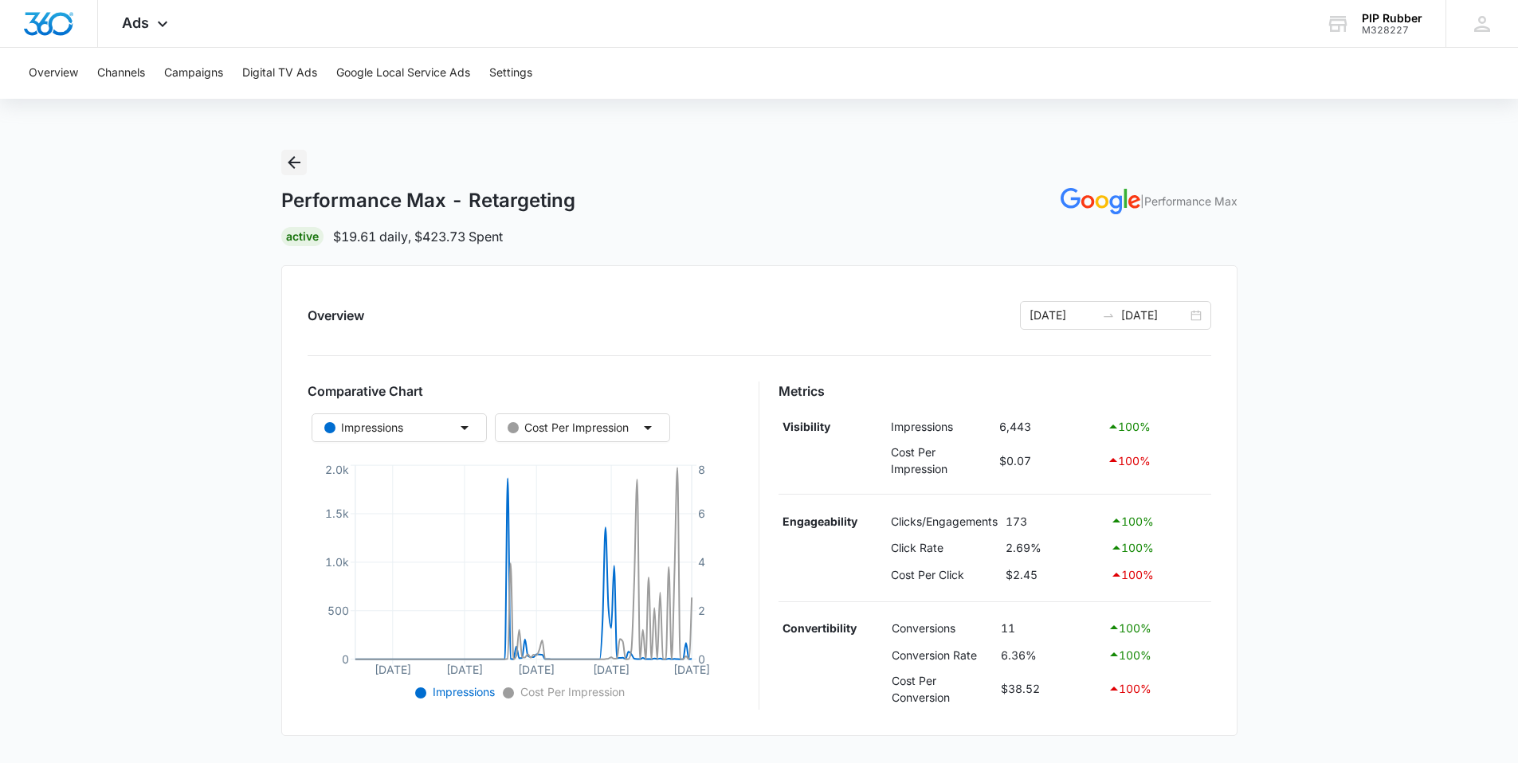
click at [301, 159] on icon "Back" at bounding box center [293, 162] width 19 height 19
